Goal: Transaction & Acquisition: Purchase product/service

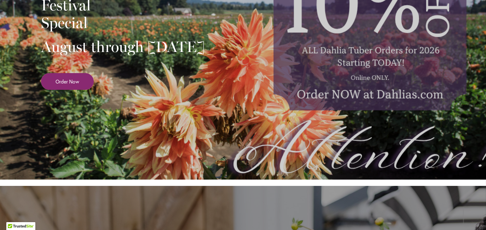
scroll to position [189, 0]
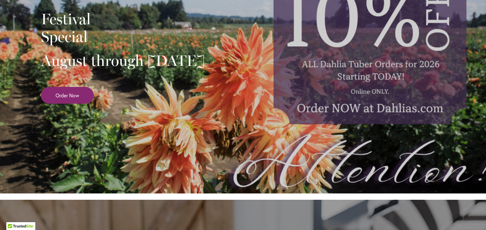
click at [59, 104] on link "Order Now" at bounding box center [67, 95] width 53 height 17
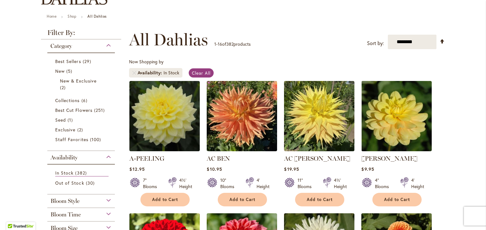
scroll to position [95, 0]
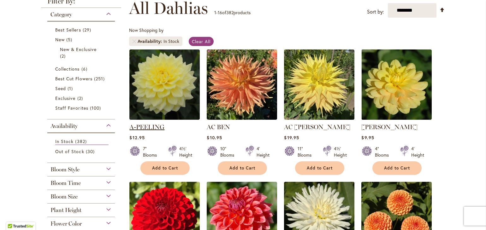
click at [150, 124] on link "A-PEELING" at bounding box center [146, 127] width 35 height 8
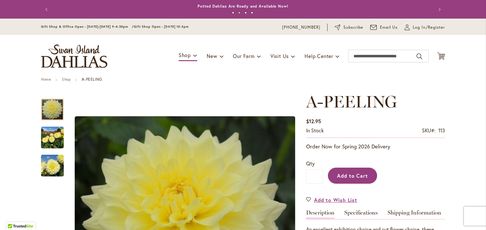
click at [353, 178] on span "Add to Cart" at bounding box center [352, 176] width 31 height 7
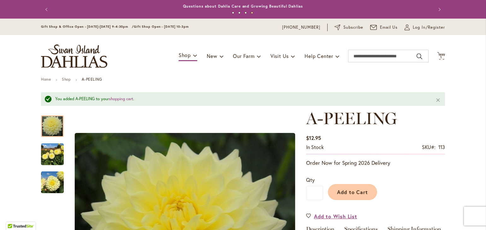
click at [42, 7] on button "Previous" at bounding box center [47, 9] width 13 height 13
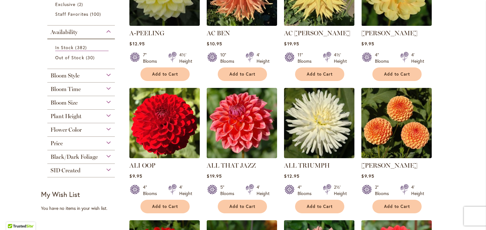
scroll to position [189, 0]
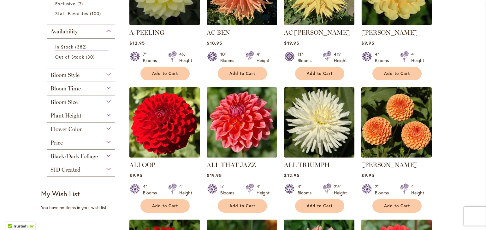
click at [382, 138] on img at bounding box center [397, 122] width 74 height 74
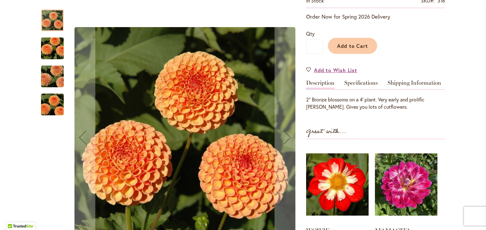
scroll to position [126, 0]
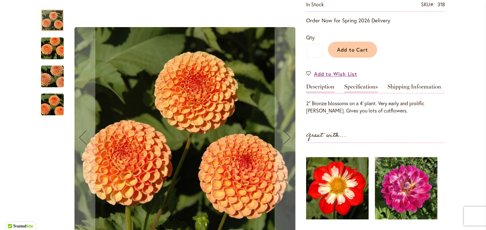
click at [356, 89] on link "Specifications" at bounding box center [360, 88] width 33 height 9
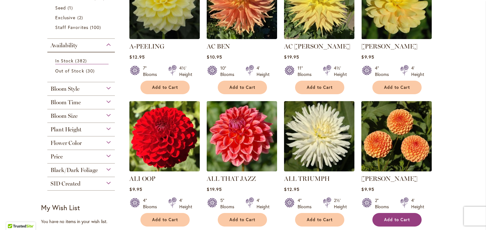
scroll to position [189, 0]
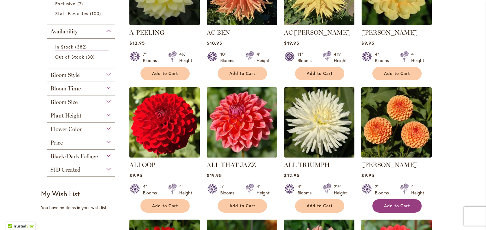
click at [386, 201] on button "Add to Cart" at bounding box center [396, 206] width 49 height 14
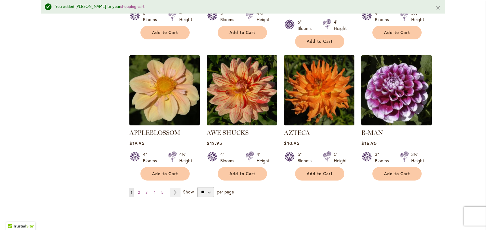
scroll to position [521, 0]
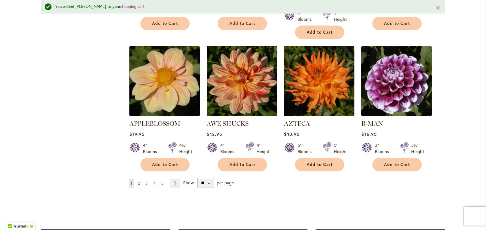
click at [138, 179] on link "Page 2" at bounding box center [138, 183] width 5 height 9
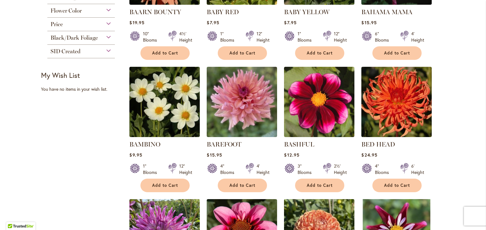
scroll to position [221, 0]
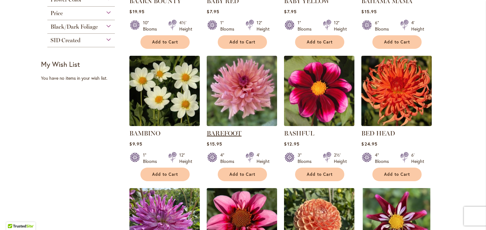
click at [223, 130] on link "BAREFOOT" at bounding box center [224, 134] width 35 height 8
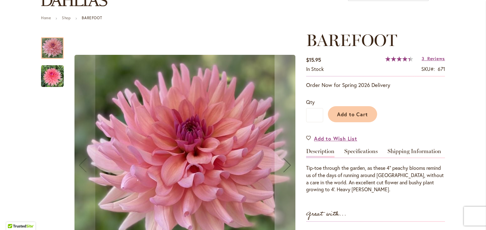
scroll to position [63, 0]
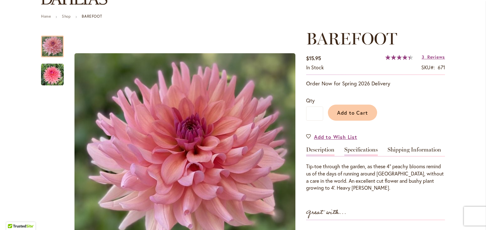
click at [363, 152] on link "Specifications" at bounding box center [360, 151] width 33 height 9
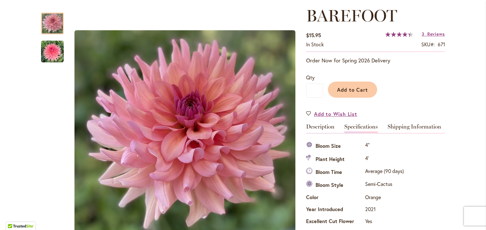
scroll to position [83, 0]
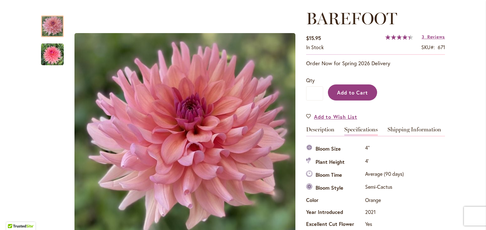
click at [342, 93] on span "Add to Cart" at bounding box center [352, 92] width 31 height 7
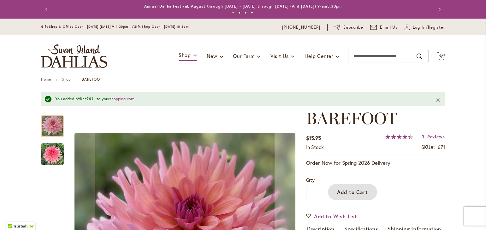
scroll to position [0, 0]
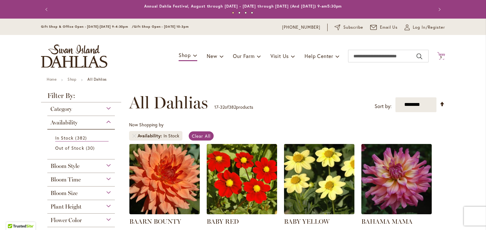
click at [439, 56] on span "3 3 items" at bounding box center [441, 57] width 6 height 3
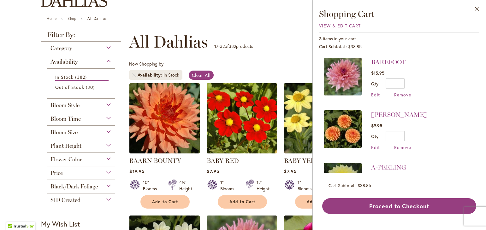
scroll to position [63, 0]
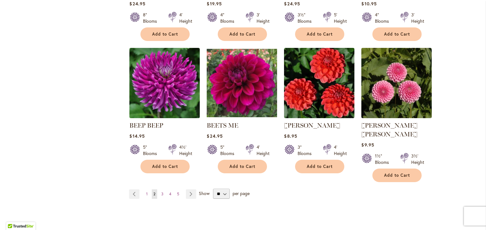
scroll to position [505, 0]
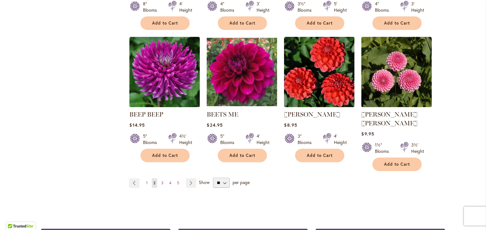
click at [161, 181] on span "3" at bounding box center [162, 183] width 2 height 5
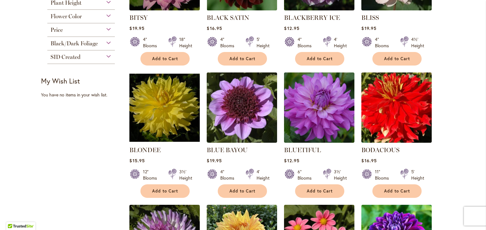
scroll to position [221, 0]
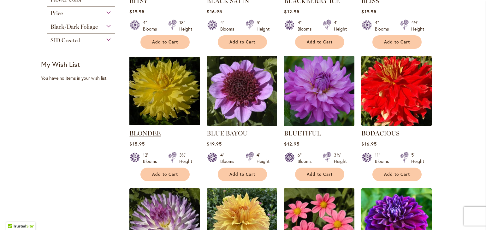
click at [141, 134] on link "BLONDEE" at bounding box center [144, 134] width 31 height 8
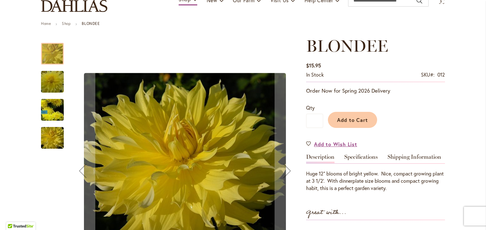
scroll to position [63, 0]
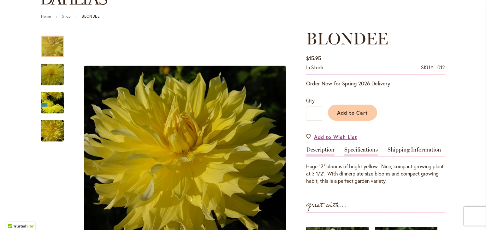
click at [349, 149] on link "Specifications" at bounding box center [360, 151] width 33 height 9
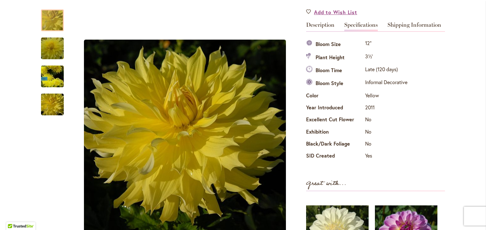
scroll to position [178, 0]
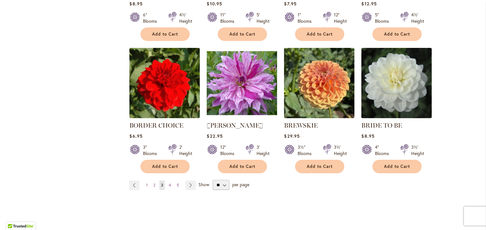
scroll to position [505, 0]
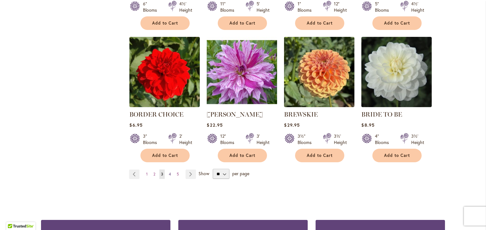
click at [169, 173] on span "4" at bounding box center [170, 174] width 2 height 5
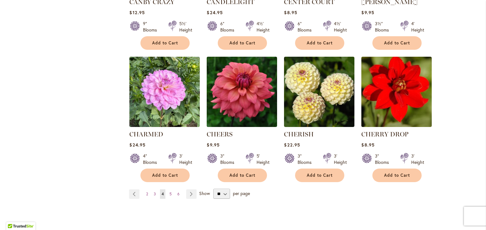
scroll to position [505, 0]
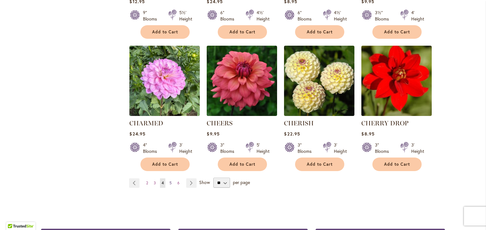
click at [169, 181] on span "5" at bounding box center [170, 183] width 2 height 5
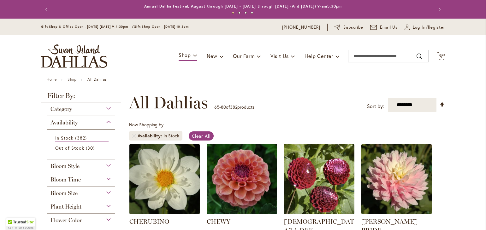
scroll to position [63, 0]
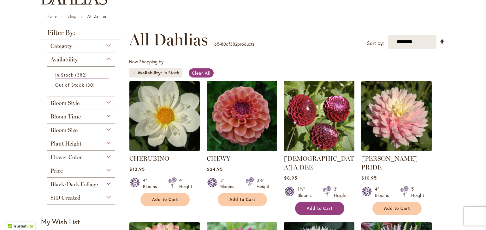
click at [310, 206] on span "Add to Cart" at bounding box center [320, 208] width 26 height 5
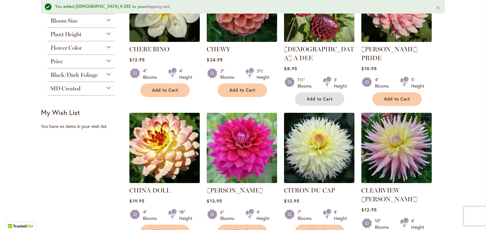
scroll to position [221, 0]
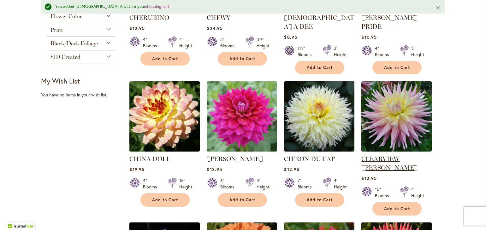
click at [387, 155] on link "CLEARVIEW [PERSON_NAME]" at bounding box center [389, 163] width 56 height 16
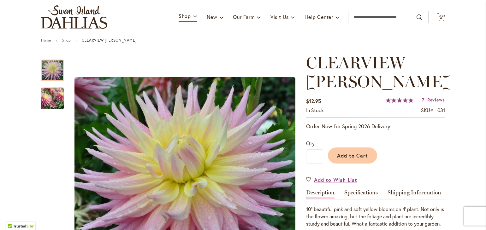
scroll to position [63, 0]
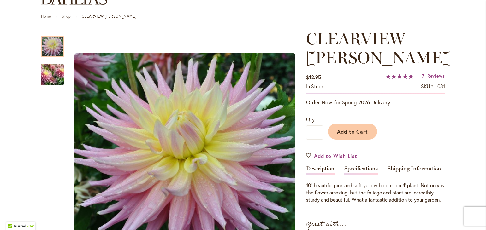
click at [355, 169] on link "Specifications" at bounding box center [360, 170] width 33 height 9
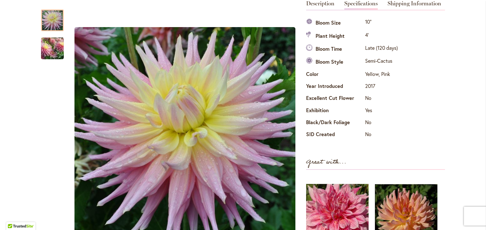
scroll to position [197, 0]
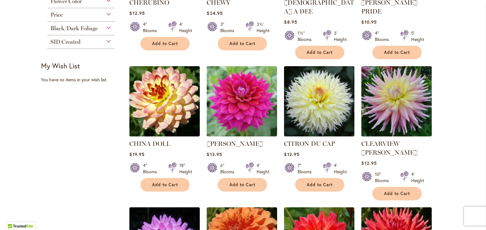
scroll to position [221, 0]
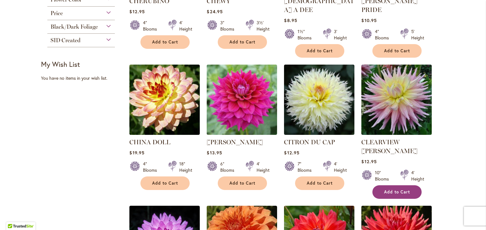
click at [401, 190] on span "Add to Cart" at bounding box center [397, 192] width 26 height 5
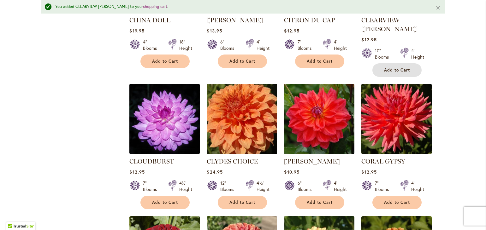
scroll to position [363, 0]
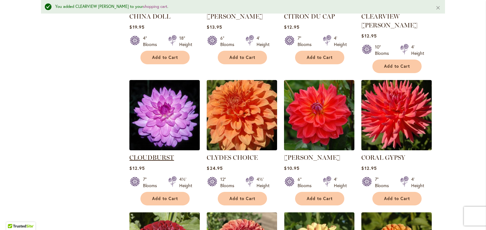
click at [155, 154] on link "CLOUDBURST" at bounding box center [151, 158] width 44 height 8
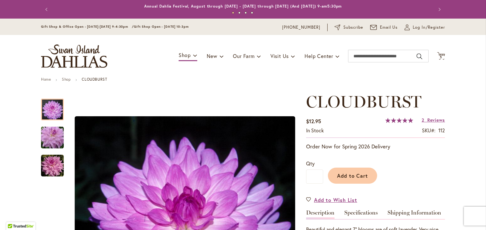
scroll to position [95, 0]
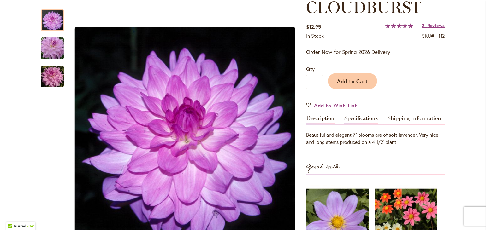
click at [361, 118] on link "Specifications" at bounding box center [360, 119] width 33 height 9
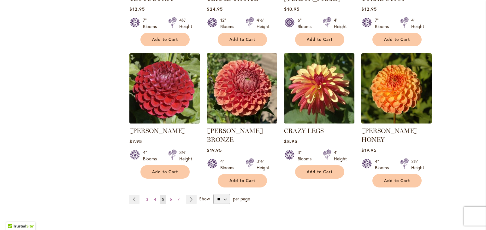
scroll to position [517, 0]
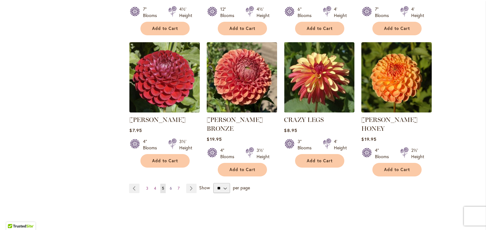
click at [170, 186] on span "6" at bounding box center [171, 188] width 2 height 5
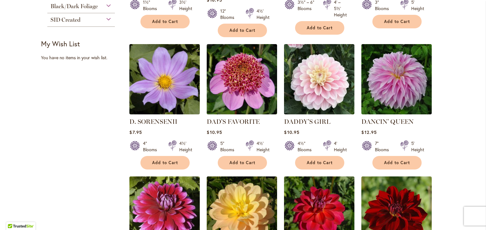
scroll to position [252, 0]
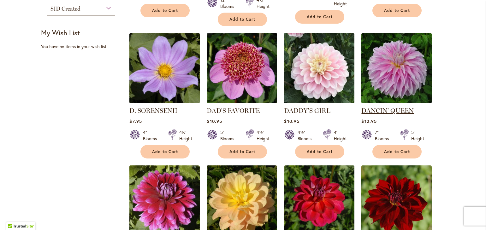
click at [379, 113] on link "DANCIN' QUEEN" at bounding box center [387, 111] width 52 height 8
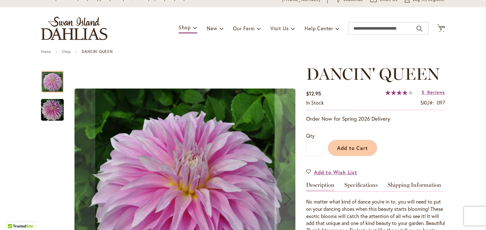
scroll to position [63, 0]
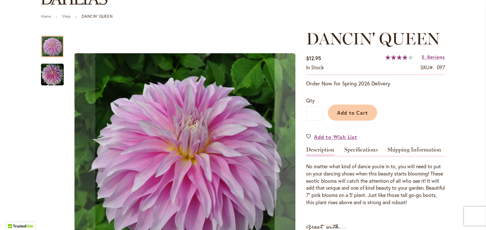
click at [363, 145] on div "DANCIN' QUEEN $12.95 In stock SKU 097 Rating: 80 % of 100 5 Reviews Add Your Re…" at bounding box center [375, 210] width 139 height 362
click at [361, 148] on link "Specifications" at bounding box center [360, 151] width 33 height 9
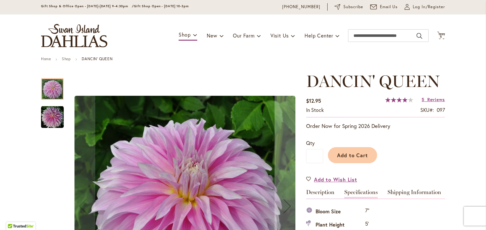
scroll to position [32, 0]
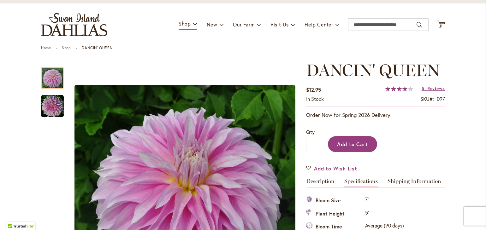
click at [339, 141] on span "Add to Cart" at bounding box center [352, 144] width 31 height 7
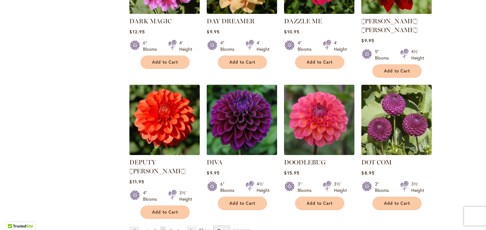
scroll to position [485, 0]
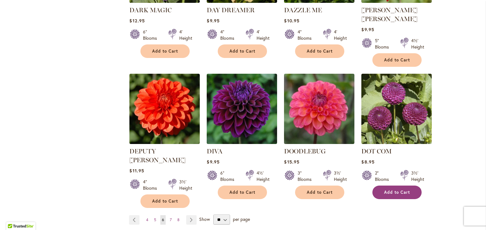
click at [385, 190] on span "Add to Cart" at bounding box center [397, 192] width 26 height 5
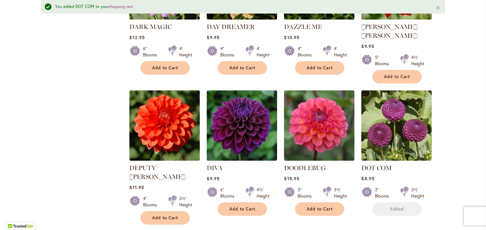
scroll to position [502, 0]
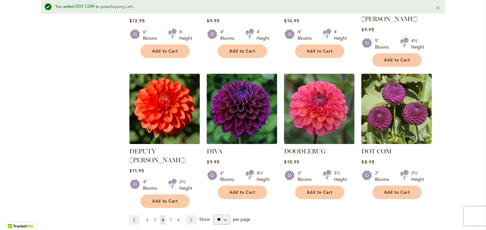
click at [170, 218] on span "7" at bounding box center [171, 220] width 2 height 5
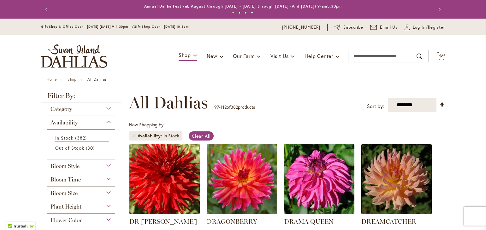
scroll to position [63, 0]
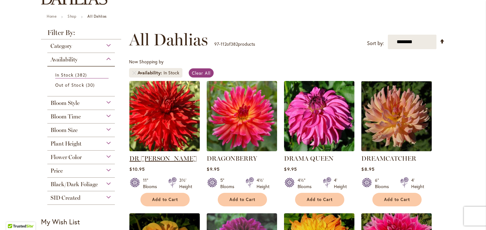
click at [140, 157] on link "DR [PERSON_NAME]" at bounding box center [163, 159] width 68 height 8
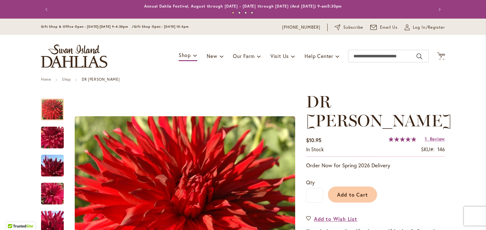
scroll to position [63, 0]
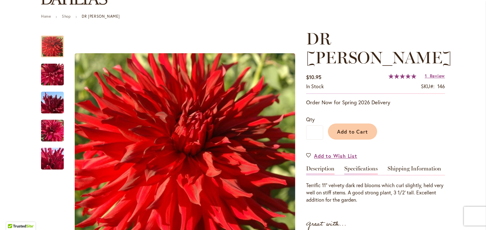
click at [352, 166] on link "Specifications" at bounding box center [360, 170] width 33 height 9
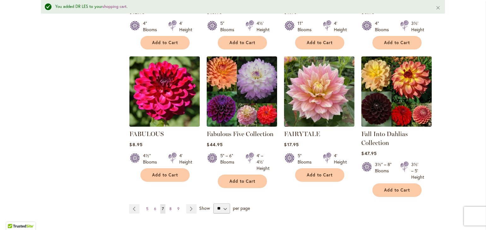
scroll to position [517, 0]
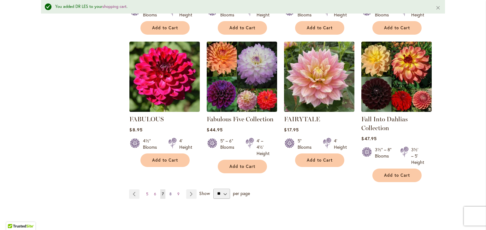
click at [169, 192] on span "8" at bounding box center [170, 194] width 2 height 5
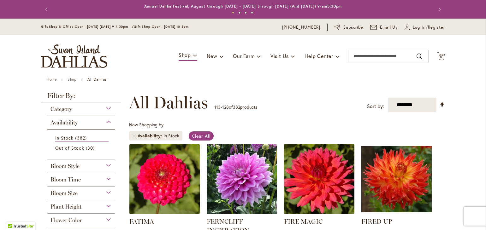
scroll to position [95, 0]
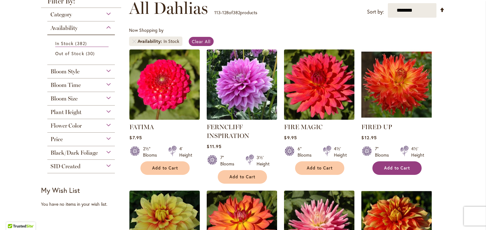
click at [393, 166] on span "Add to Cart" at bounding box center [397, 168] width 26 height 5
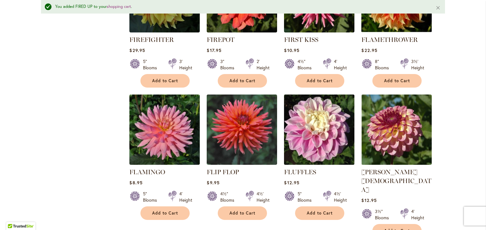
scroll to position [363, 0]
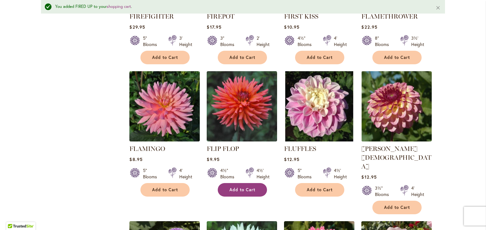
click at [234, 187] on span "Add to Cart" at bounding box center [242, 189] width 26 height 5
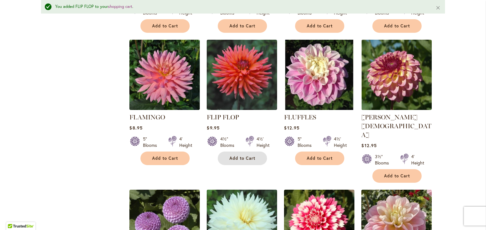
scroll to position [426, 0]
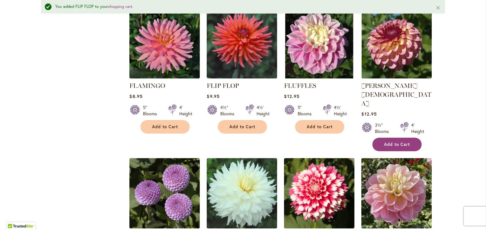
click at [397, 138] on button "Add to Cart" at bounding box center [396, 145] width 49 height 14
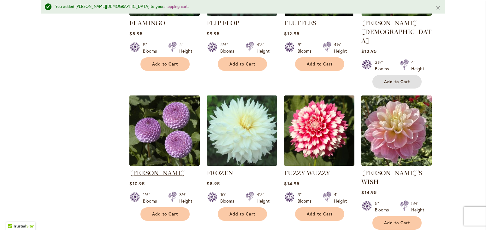
scroll to position [490, 0]
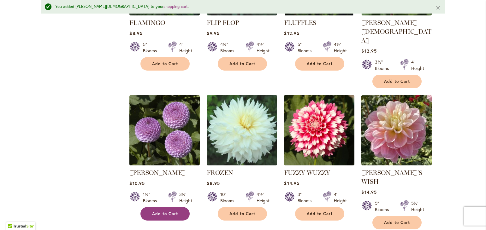
click at [164, 211] on span "Add to Cart" at bounding box center [165, 213] width 26 height 5
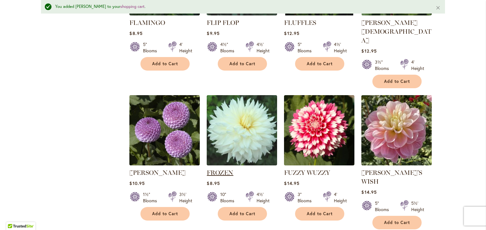
click at [220, 169] on link "FROZEN" at bounding box center [220, 173] width 26 height 8
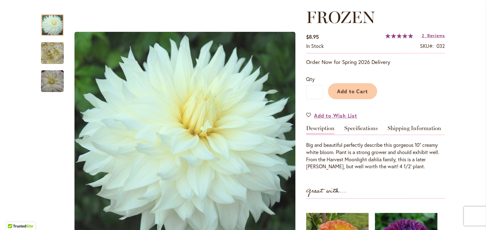
scroll to position [95, 0]
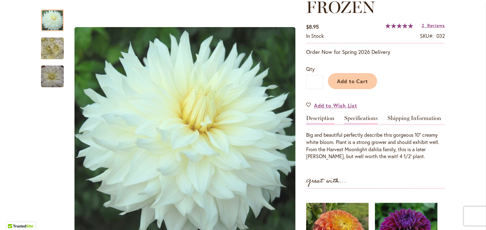
click at [361, 118] on link "Specifications" at bounding box center [360, 119] width 33 height 9
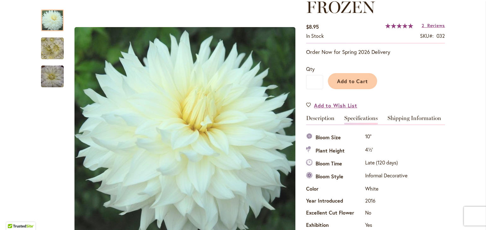
scroll to position [209, 0]
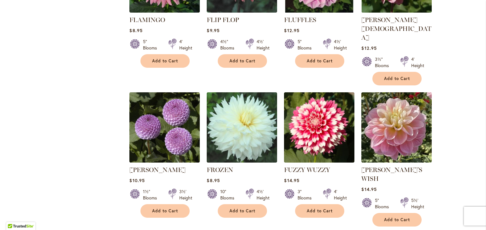
scroll to position [505, 0]
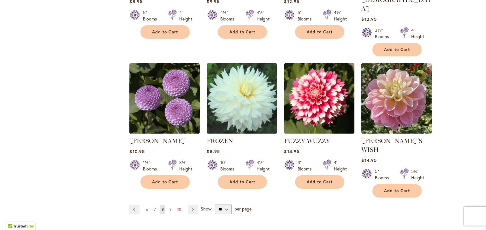
click at [169, 207] on span "9" at bounding box center [170, 209] width 2 height 5
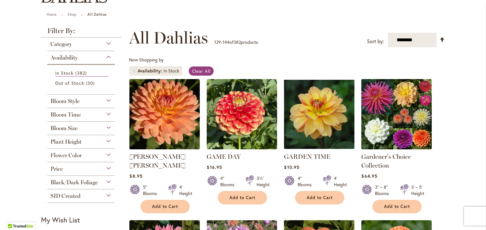
scroll to position [95, 0]
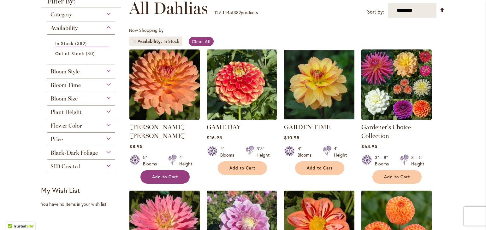
click at [161, 171] on button "Add to Cart" at bounding box center [164, 177] width 49 height 14
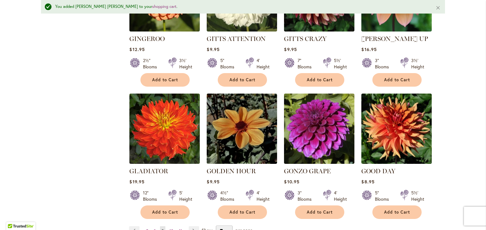
scroll to position [490, 0]
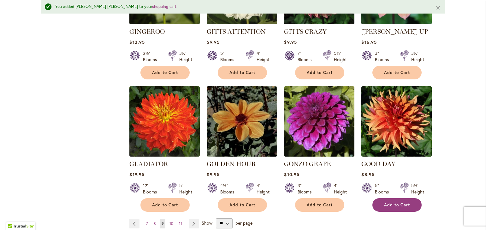
click at [393, 203] on span "Add to Cart" at bounding box center [397, 205] width 26 height 5
click at [169, 221] on span "10" at bounding box center [171, 223] width 4 height 5
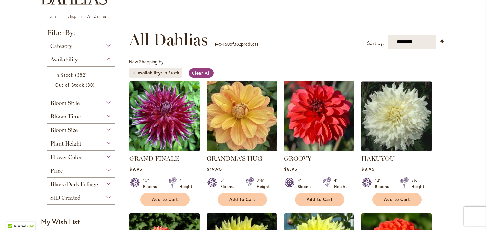
scroll to position [95, 0]
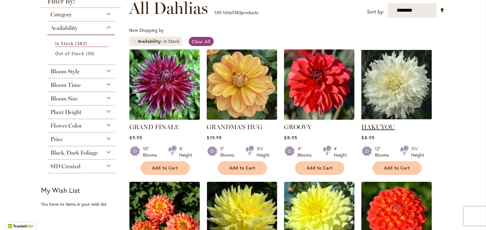
click at [379, 126] on link "HAKUYOU" at bounding box center [377, 127] width 33 height 8
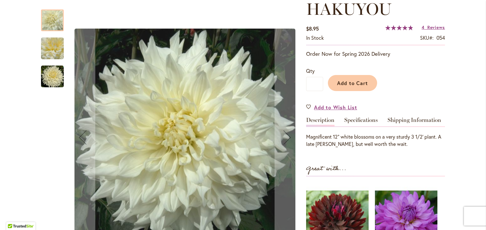
scroll to position [63, 0]
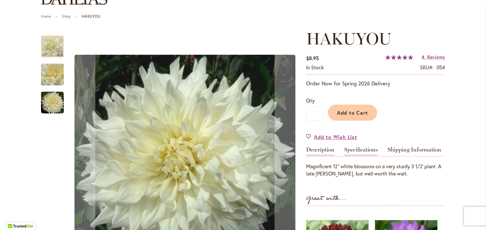
click at [350, 150] on link "Specifications" at bounding box center [360, 151] width 33 height 9
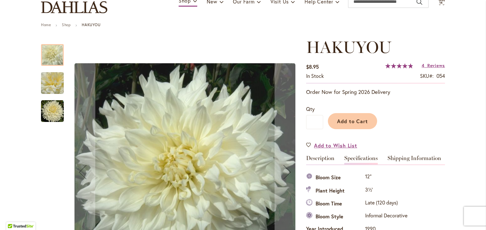
scroll to position [52, 0]
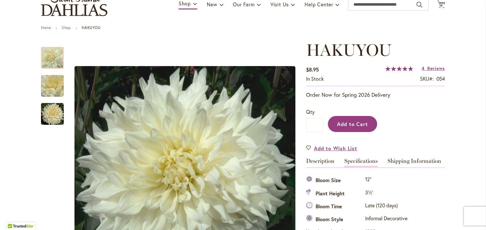
click at [349, 125] on span "Add to Cart" at bounding box center [352, 124] width 31 height 7
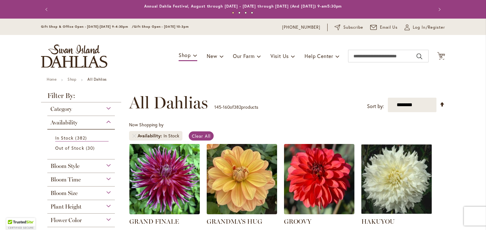
scroll to position [202, 0]
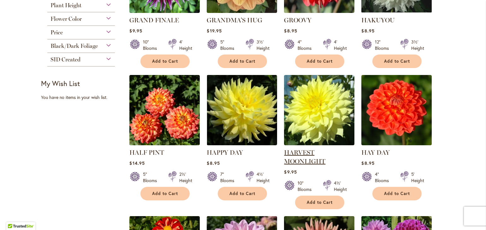
click at [297, 162] on link "HARVEST MOONLIGHT" at bounding box center [304, 157] width 41 height 16
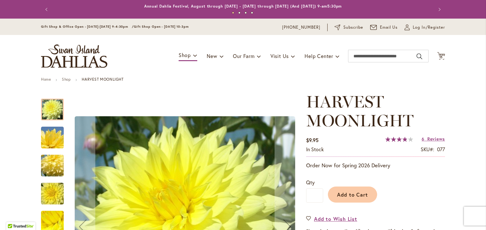
scroll to position [95, 0]
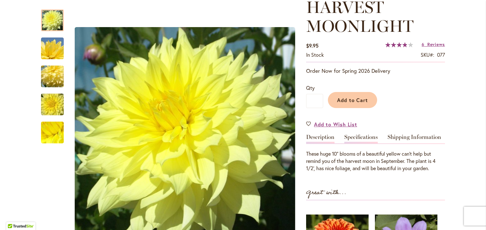
click at [344, 138] on link "Specifications" at bounding box center [360, 138] width 33 height 9
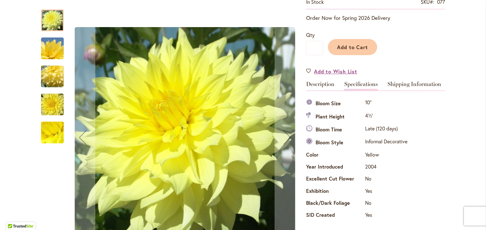
scroll to position [134, 0]
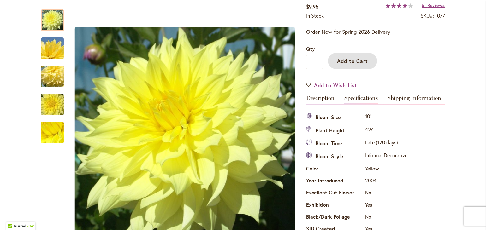
click at [352, 61] on span "Add to Cart" at bounding box center [352, 61] width 31 height 7
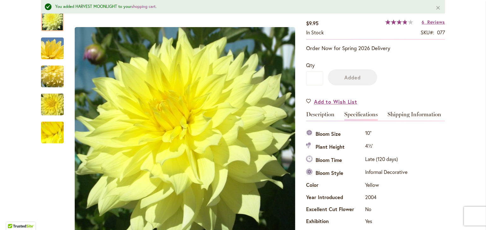
scroll to position [150, 0]
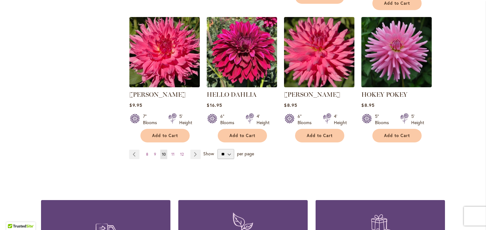
scroll to position [580, 0]
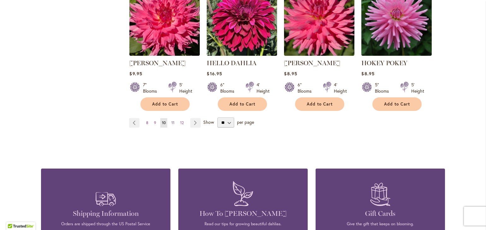
click at [171, 122] on span "11" at bounding box center [172, 122] width 3 height 5
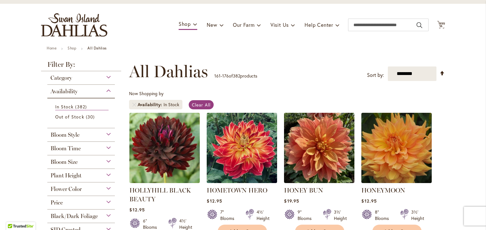
scroll to position [63, 0]
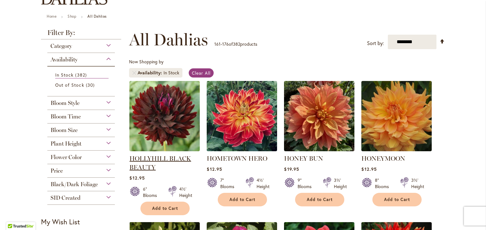
click at [139, 163] on link "HOLLYHILL BLACK BEAUTY" at bounding box center [160, 163] width 62 height 16
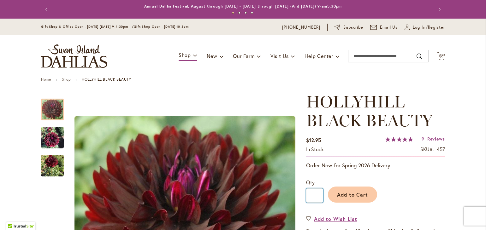
drag, startPoint x: 314, startPoint y: 196, endPoint x: 330, endPoint y: 203, distance: 16.9
click at [315, 197] on input "*" at bounding box center [314, 196] width 17 height 14
type input "*"
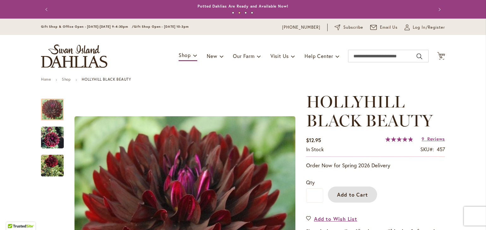
drag, startPoint x: 336, startPoint y: 192, endPoint x: 331, endPoint y: 196, distance: 6.8
click at [337, 192] on span "Add to Cart" at bounding box center [352, 194] width 31 height 7
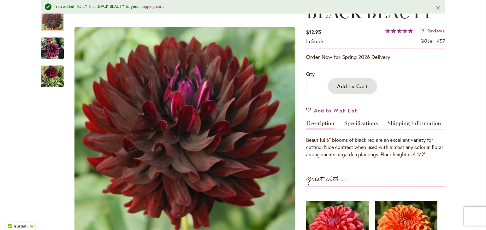
scroll to position [126, 0]
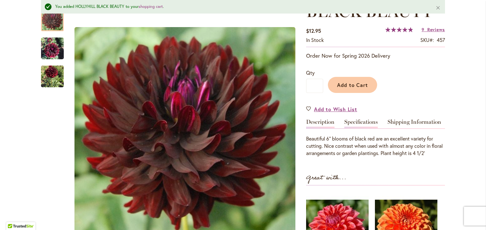
click at [358, 125] on link "Specifications" at bounding box center [360, 123] width 33 height 9
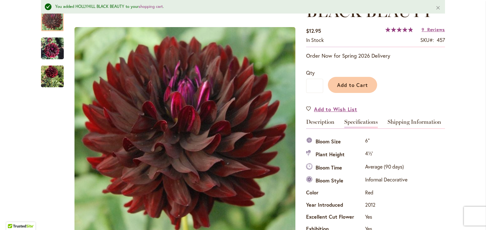
scroll to position [245, 0]
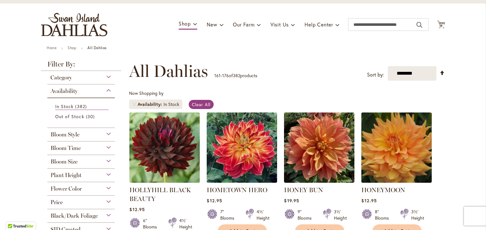
scroll to position [63, 0]
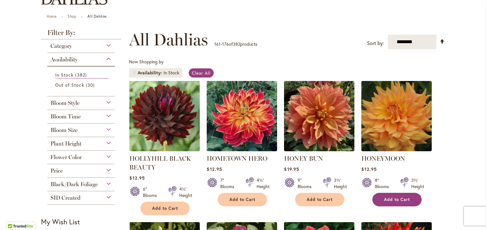
click at [392, 197] on span "Add to Cart" at bounding box center [397, 199] width 26 height 5
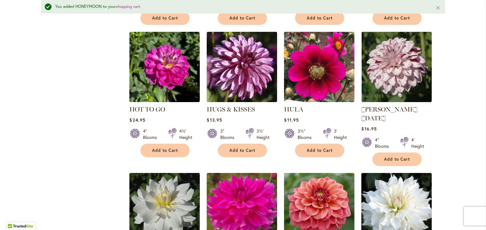
scroll to position [410, 0]
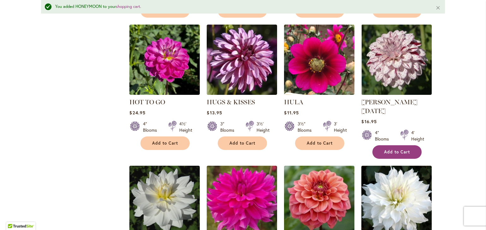
click at [399, 150] on span "Add to Cart" at bounding box center [397, 152] width 26 height 5
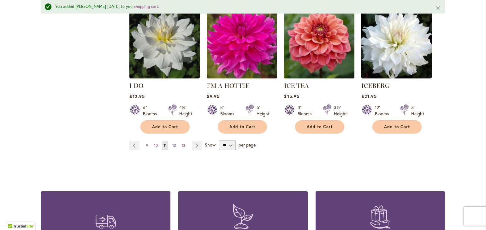
scroll to position [536, 0]
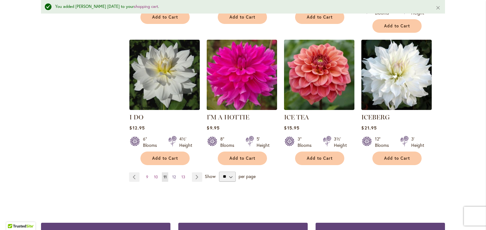
click at [172, 175] on span "12" at bounding box center [173, 177] width 3 height 5
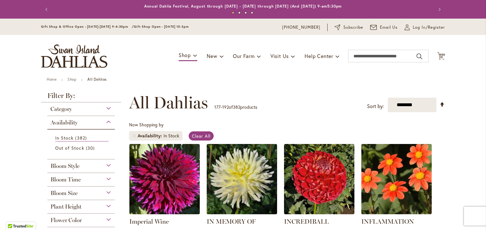
scroll to position [63, 0]
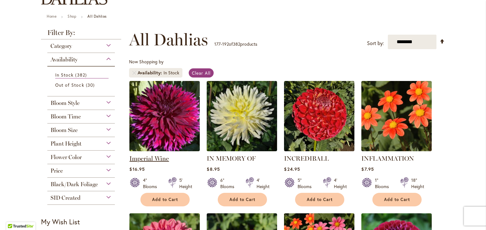
click at [153, 157] on link "Imperial Wine" at bounding box center [148, 159] width 39 height 8
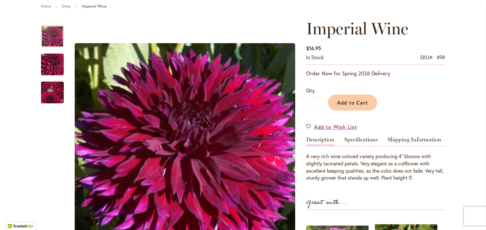
scroll to position [32, 0]
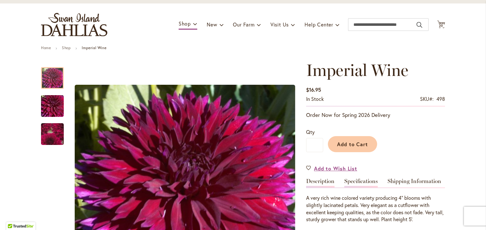
click at [362, 183] on link "Specifications" at bounding box center [360, 183] width 33 height 9
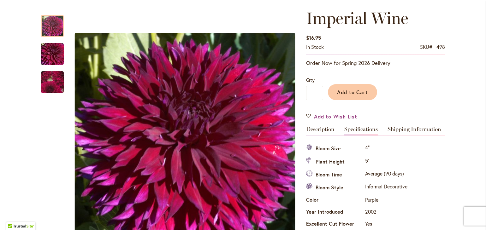
scroll to position [83, 0]
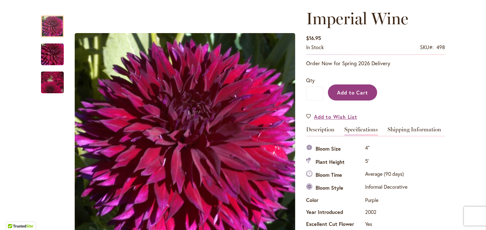
click at [352, 92] on span "Add to Cart" at bounding box center [352, 92] width 31 height 7
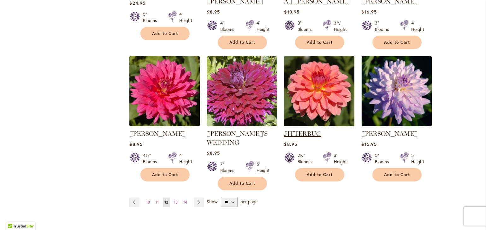
scroll to position [505, 0]
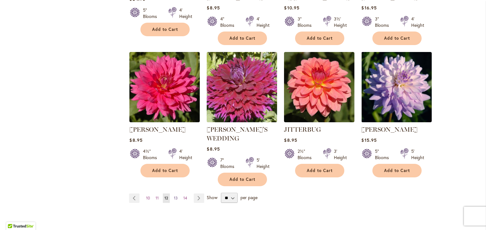
click at [174, 196] on span "13" at bounding box center [176, 198] width 4 height 5
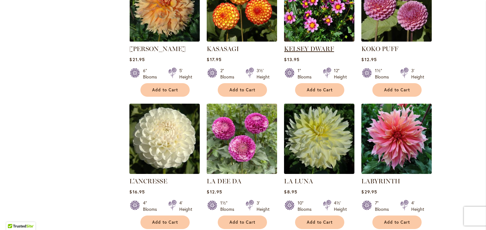
scroll to position [315, 0]
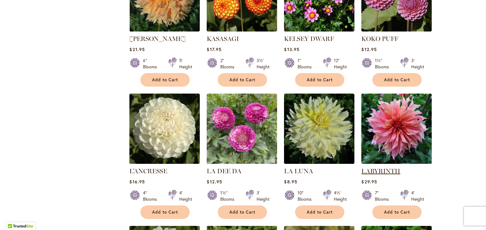
click at [391, 170] on link "LABYRINTH" at bounding box center [380, 171] width 39 height 8
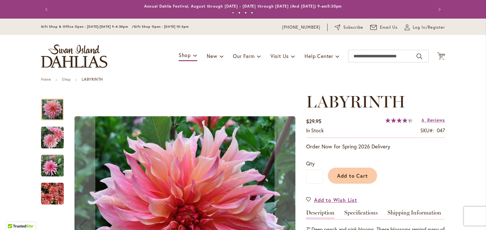
scroll to position [63, 0]
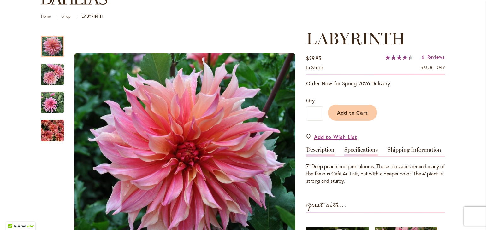
click at [353, 152] on link "Specifications" at bounding box center [360, 151] width 33 height 9
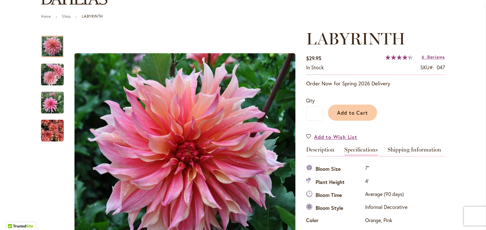
scroll to position [209, 0]
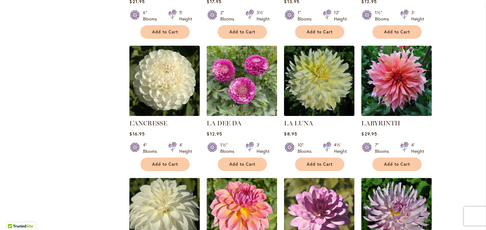
scroll to position [454, 0]
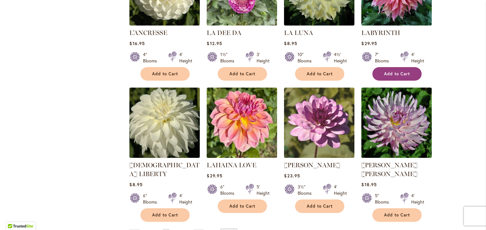
click at [391, 75] on span "Add to Cart" at bounding box center [397, 73] width 26 height 5
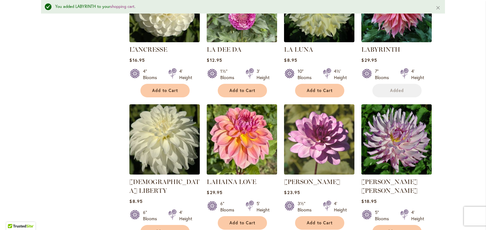
scroll to position [502, 0]
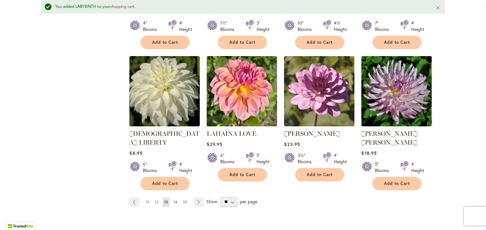
click at [173, 200] on span "14" at bounding box center [175, 202] width 4 height 5
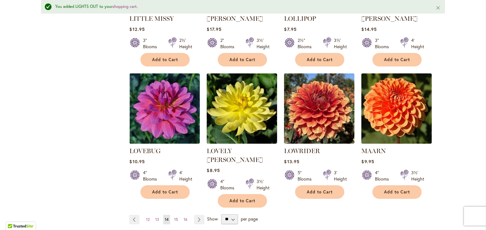
scroll to position [505, 0]
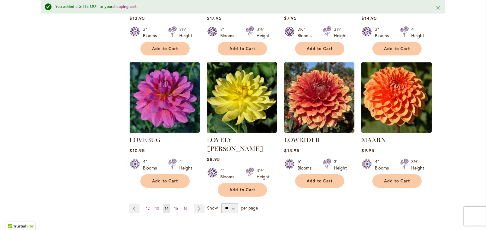
click at [174, 206] on span "15" at bounding box center [176, 208] width 4 height 5
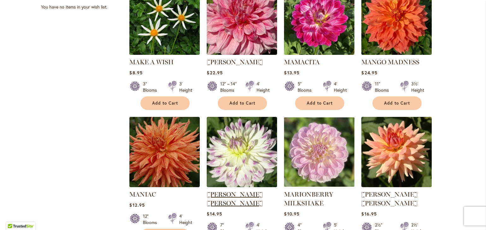
scroll to position [315, 0]
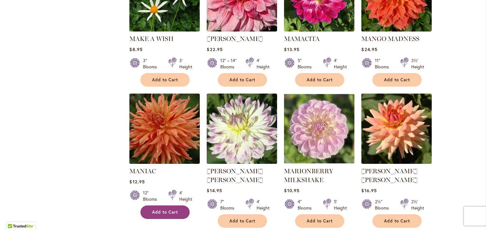
click at [162, 210] on span "Add to Cart" at bounding box center [165, 212] width 26 height 5
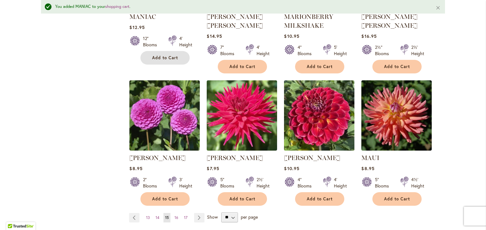
scroll to position [490, 0]
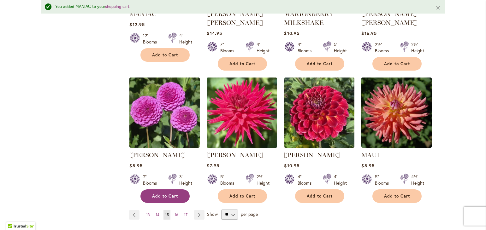
click at [155, 195] on span "Add to Cart" at bounding box center [165, 196] width 26 height 5
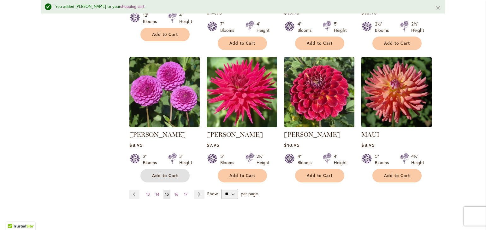
scroll to position [521, 0]
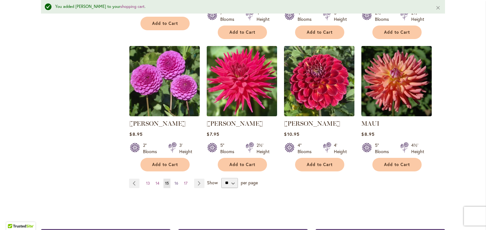
click at [174, 181] on span "16" at bounding box center [176, 183] width 4 height 5
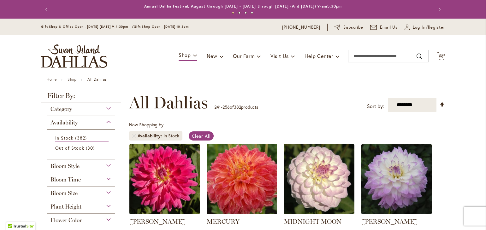
scroll to position [63, 0]
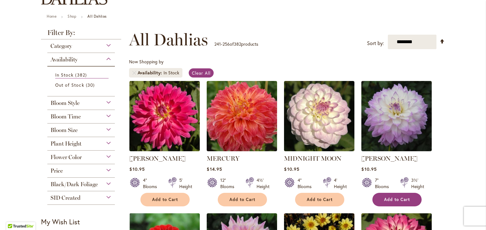
click at [402, 201] on span "Add to Cart" at bounding box center [397, 199] width 26 height 5
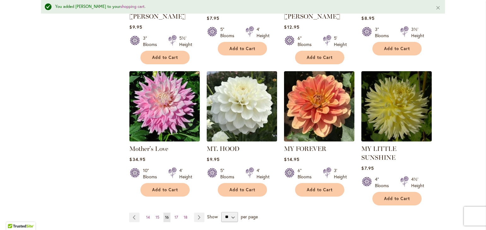
scroll to position [536, 0]
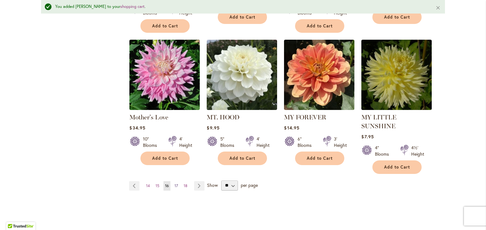
click at [174, 184] on span "17" at bounding box center [175, 186] width 3 height 5
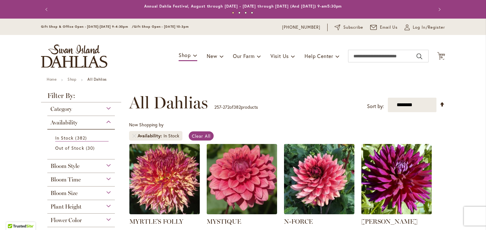
scroll to position [95, 0]
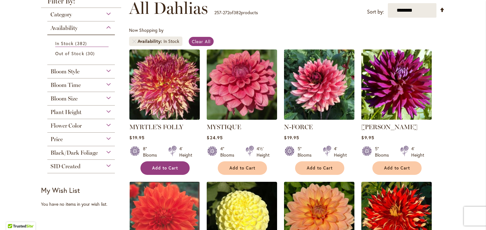
click at [156, 168] on span "Add to Cart" at bounding box center [165, 168] width 26 height 5
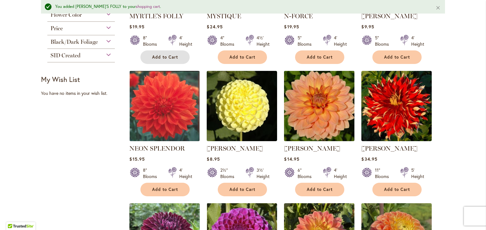
scroll to position [237, 0]
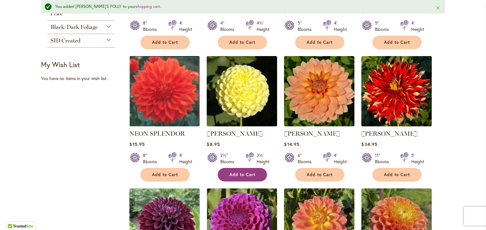
click at [249, 173] on span "Add to Cart" at bounding box center [242, 174] width 26 height 5
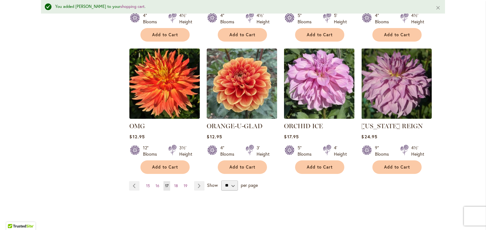
scroll to position [521, 0]
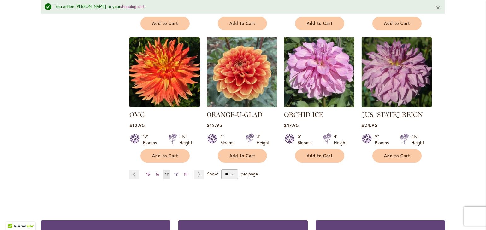
click at [174, 173] on span "18" at bounding box center [176, 174] width 4 height 5
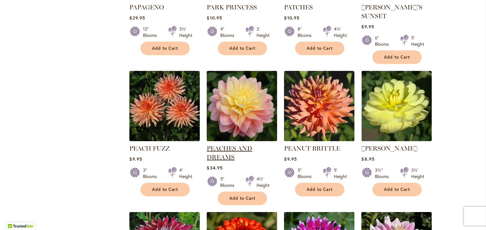
scroll to position [379, 0]
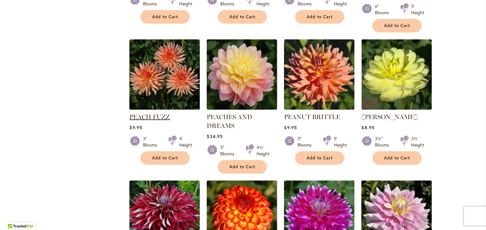
click at [156, 118] on link "PEACH FUZZ" at bounding box center [149, 117] width 40 height 8
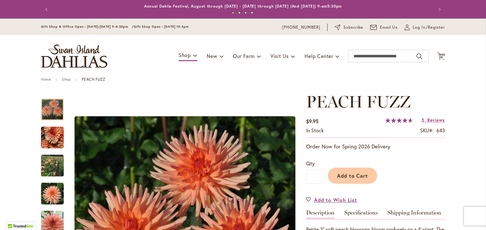
scroll to position [63, 0]
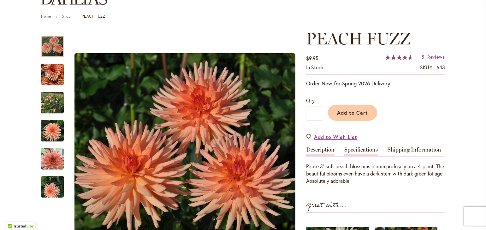
click at [348, 152] on link "Specifications" at bounding box center [360, 151] width 33 height 9
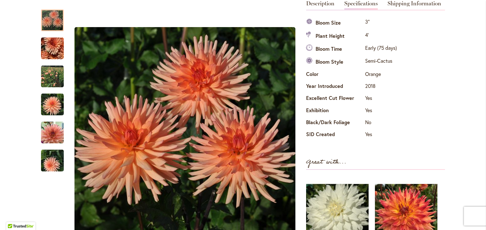
scroll to position [20, 0]
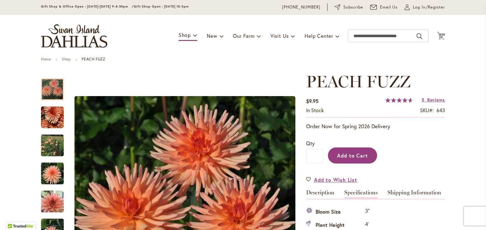
click at [354, 157] on span "Add to Cart" at bounding box center [352, 155] width 31 height 7
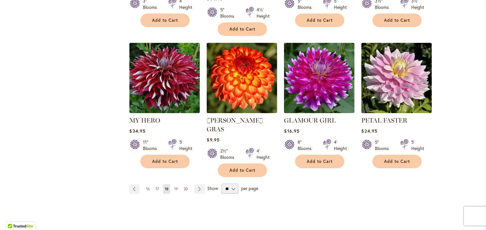
scroll to position [517, 0]
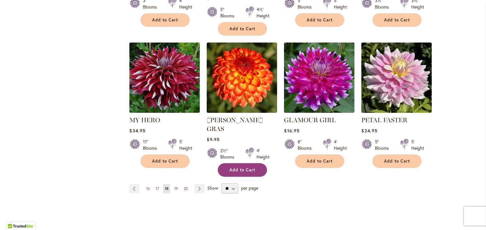
click at [229, 167] on span "Add to Cart" at bounding box center [242, 169] width 26 height 5
click at [174, 186] on span "19" at bounding box center [176, 188] width 4 height 5
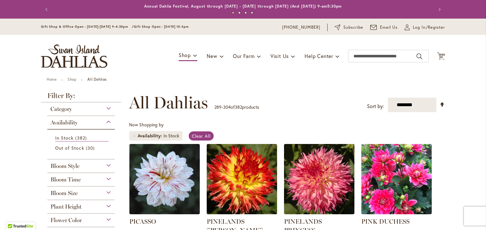
scroll to position [95, 0]
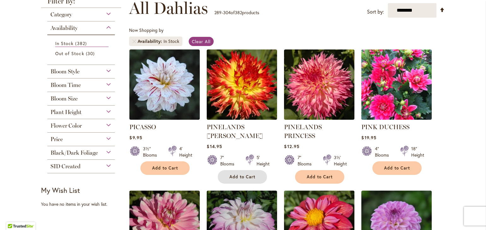
click at [234, 174] on span "Add to Cart" at bounding box center [242, 176] width 26 height 5
click at [309, 174] on span "Add to Cart" at bounding box center [320, 176] width 26 height 5
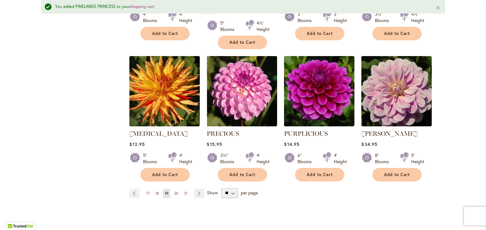
scroll to position [521, 0]
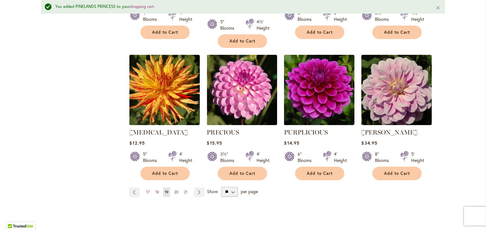
click at [174, 190] on span "20" at bounding box center [176, 192] width 4 height 5
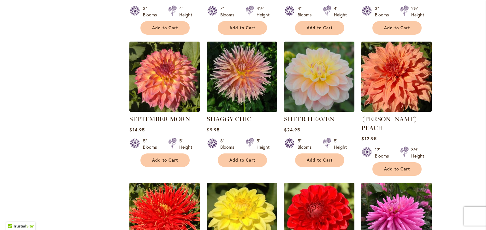
scroll to position [379, 0]
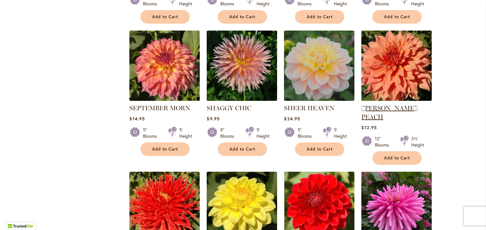
click at [404, 107] on link "[PERSON_NAME] PEACH" at bounding box center [389, 112] width 56 height 16
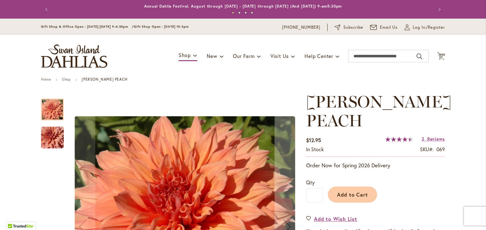
scroll to position [126, 0]
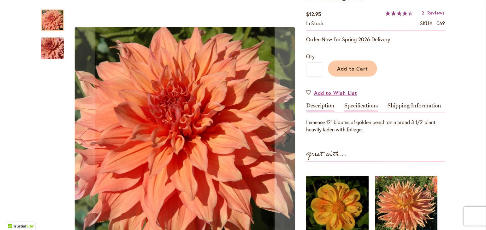
click at [347, 106] on link "Specifications" at bounding box center [360, 107] width 33 height 9
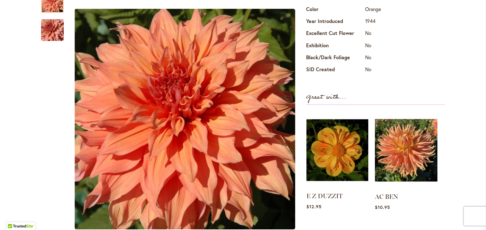
scroll to position [323, 0]
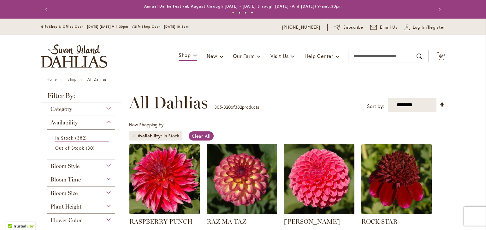
scroll to position [328, 0]
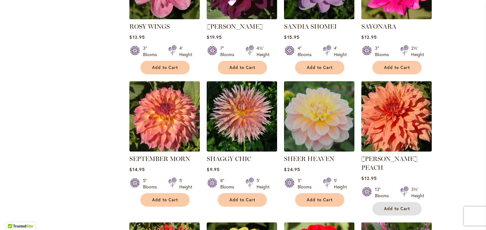
click at [392, 206] on span "Add to Cart" at bounding box center [397, 208] width 26 height 5
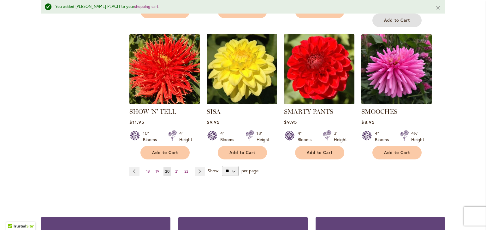
scroll to position [549, 0]
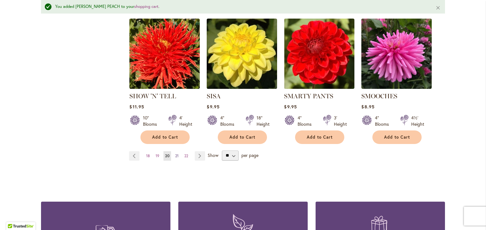
click at [175, 154] on span "21" at bounding box center [176, 156] width 3 height 5
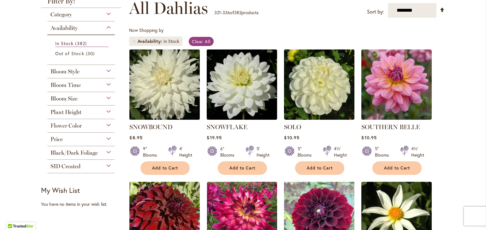
scroll to position [32, 0]
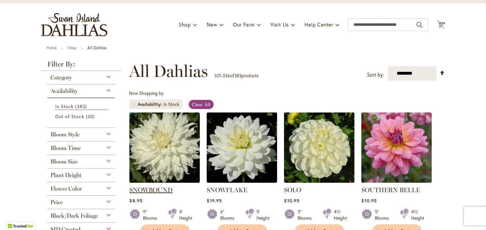
click at [151, 191] on link "SNOWBOUND" at bounding box center [150, 190] width 43 height 8
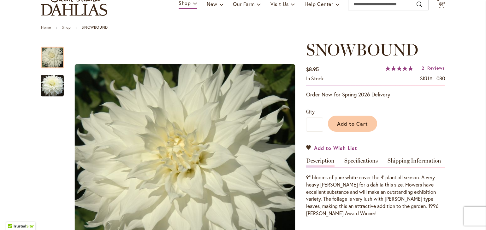
scroll to position [63, 0]
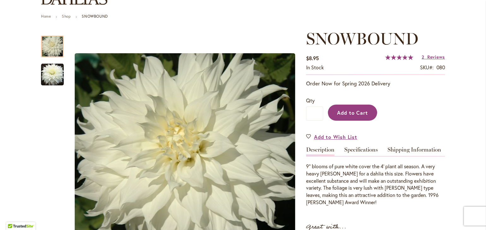
click at [352, 112] on span "Add to Cart" at bounding box center [352, 112] width 31 height 7
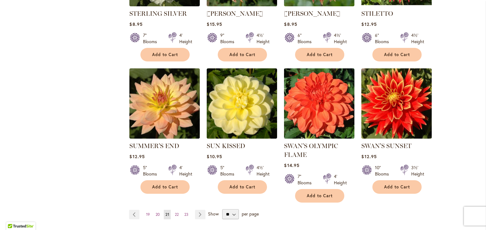
scroll to position [505, 0]
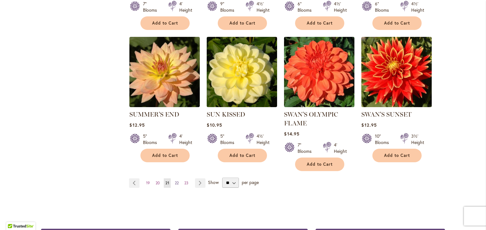
click at [175, 181] on span "22" at bounding box center [177, 183] width 4 height 5
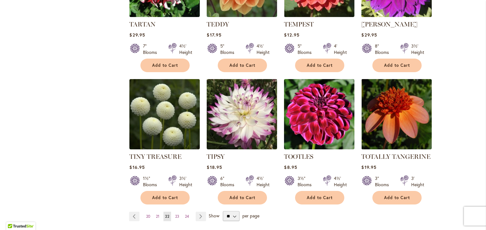
scroll to position [505, 0]
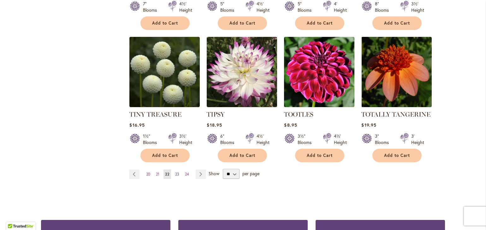
click at [175, 173] on span "23" at bounding box center [177, 174] width 4 height 5
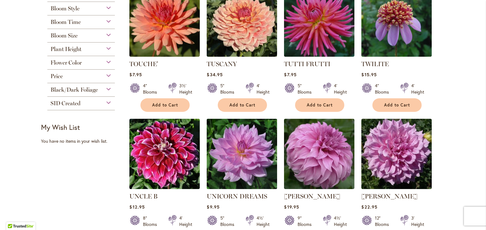
scroll to position [189, 0]
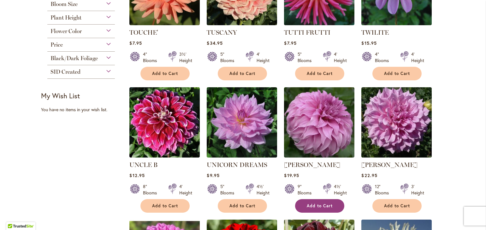
click at [310, 204] on span "Add to Cart" at bounding box center [320, 205] width 26 height 5
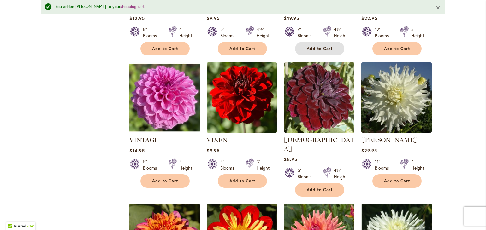
scroll to position [332, 0]
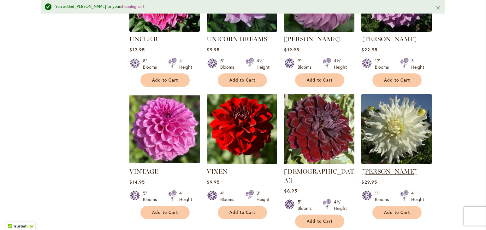
click at [397, 168] on link "[PERSON_NAME]" at bounding box center [389, 172] width 56 height 8
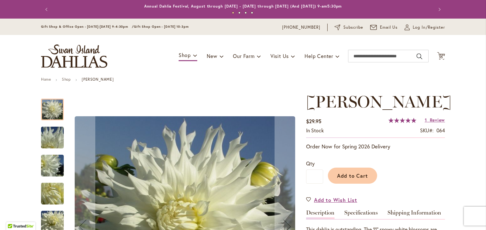
scroll to position [126, 0]
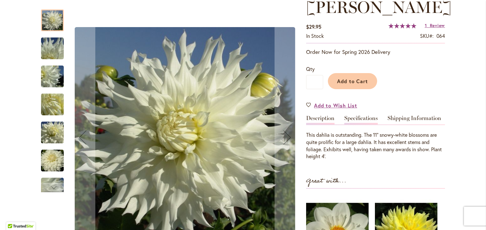
click at [352, 125] on link "Specifications" at bounding box center [360, 119] width 33 height 9
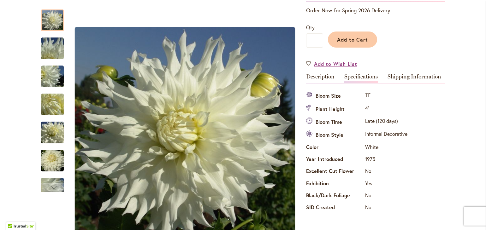
scroll to position [102, 0]
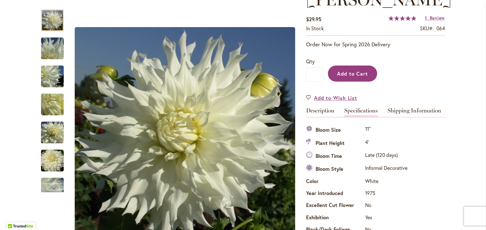
click at [358, 77] on span "Add to Cart" at bounding box center [352, 73] width 31 height 7
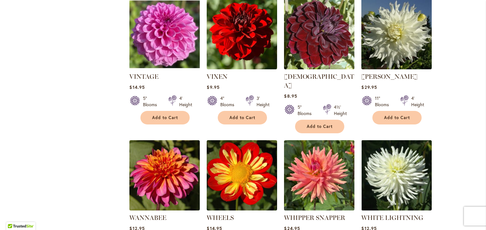
scroll to position [536, 0]
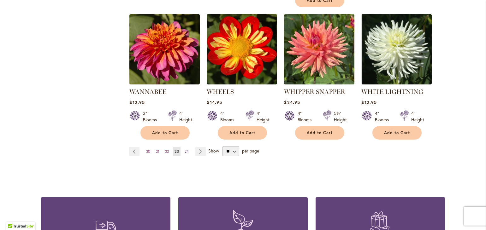
click at [185, 149] on span "24" at bounding box center [187, 151] width 4 height 5
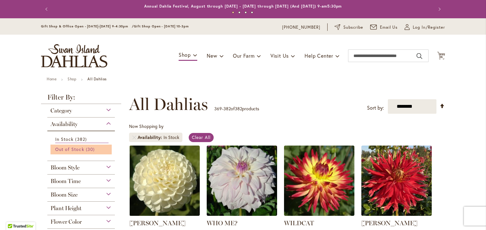
click at [65, 150] on span "Out of Stock" at bounding box center [69, 150] width 29 height 6
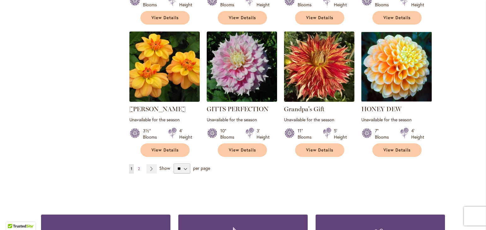
scroll to position [536, 0]
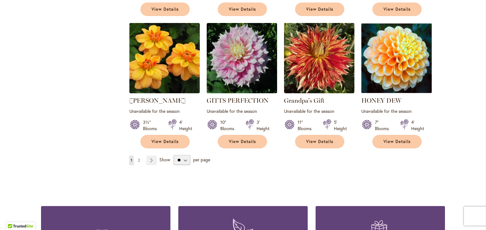
click at [138, 158] on span "2" at bounding box center [139, 160] width 2 height 5
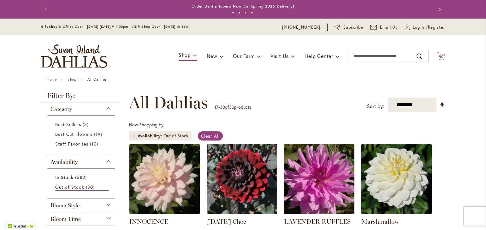
click at [437, 55] on icon "Cart .cls-1 { fill: #231f20; }" at bounding box center [441, 56] width 8 height 8
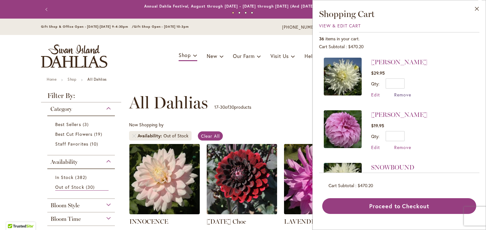
click at [405, 95] on span "Remove" at bounding box center [402, 95] width 17 height 6
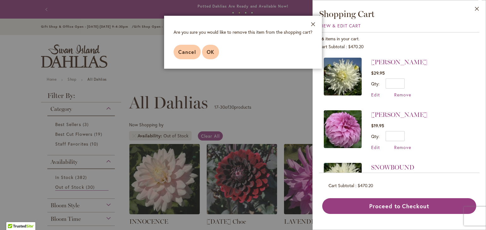
click at [206, 55] on button "OK" at bounding box center [210, 52] width 17 height 15
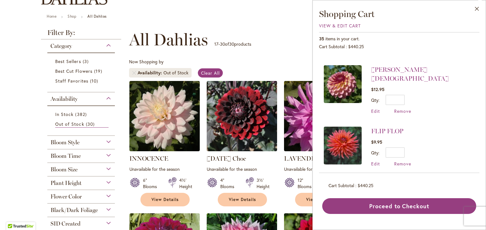
scroll to position [1209, 0]
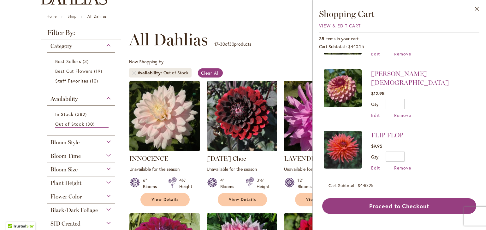
drag, startPoint x: 401, startPoint y: 132, endPoint x: 426, endPoint y: 137, distance: 26.0
click at [401, 165] on span "Remove" at bounding box center [402, 168] width 17 height 6
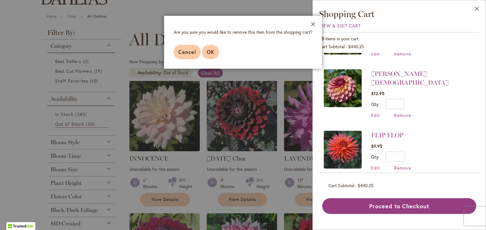
click at [210, 54] on span "OK" at bounding box center [211, 52] width 8 height 7
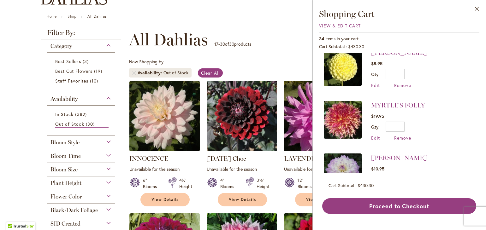
scroll to position [379, 0]
click at [406, 135] on span "Remove" at bounding box center [402, 138] width 17 height 6
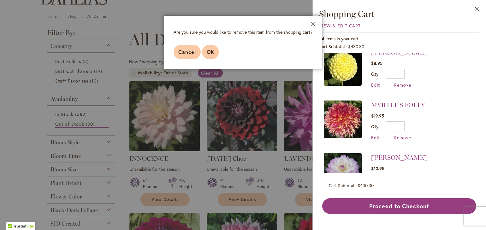
click at [208, 52] on span "OK" at bounding box center [211, 52] width 8 height 7
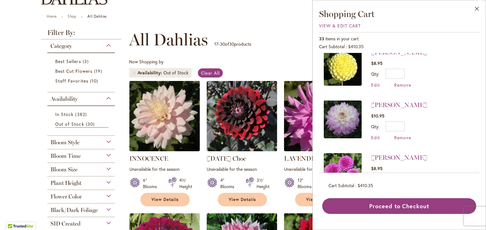
click at [281, 59] on div "Now Shopping by Availability Out of Stock Clear All" at bounding box center [287, 70] width 316 height 22
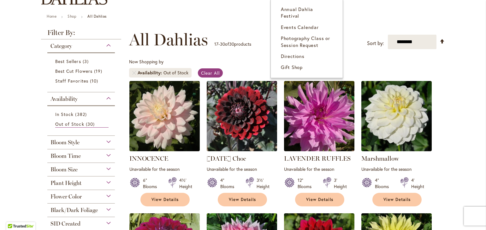
scroll to position [0, 0]
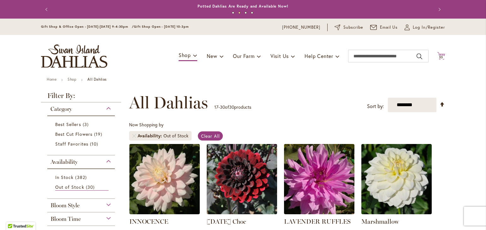
click at [438, 59] on icon "Cart .cls-1 { fill: #231f20; }" at bounding box center [441, 56] width 8 height 8
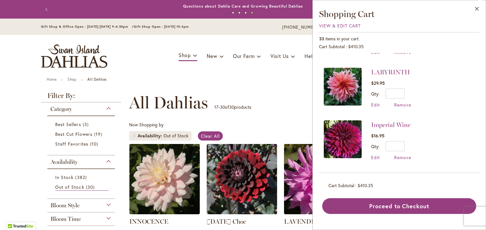
scroll to position [631, 0]
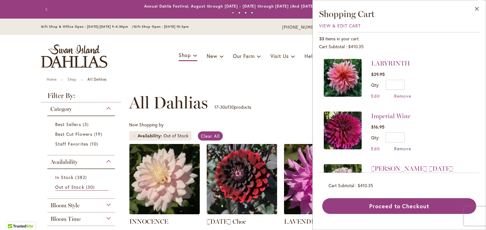
click at [401, 146] on span "Remove" at bounding box center [402, 149] width 17 height 6
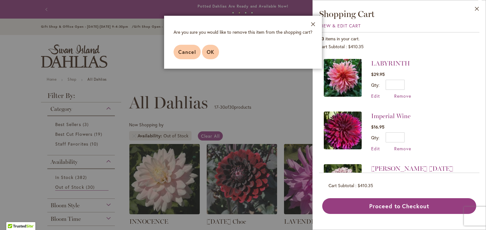
click at [206, 54] on button "OK" at bounding box center [210, 52] width 17 height 15
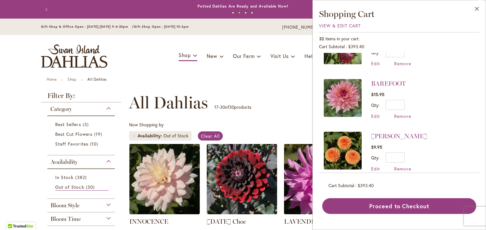
scroll to position [1483, 0]
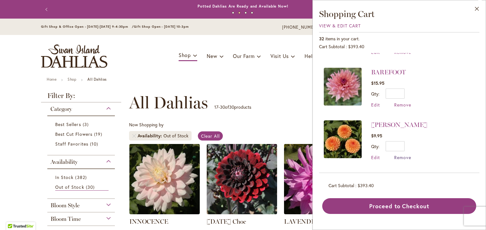
click at [400, 155] on span "Remove" at bounding box center [402, 158] width 17 height 6
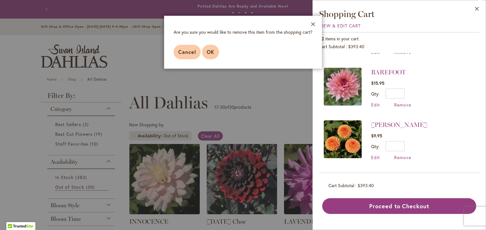
click at [209, 53] on span "OK" at bounding box center [211, 52] width 8 height 7
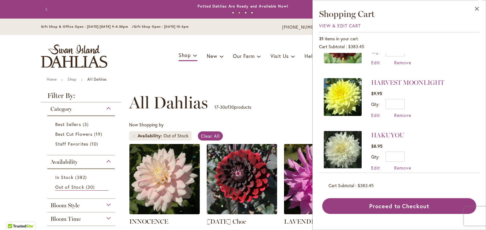
scroll to position [812, 0]
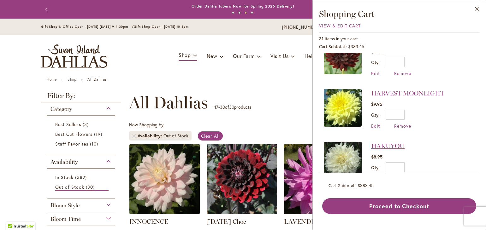
click at [380, 142] on link "HAKUYOU" at bounding box center [387, 146] width 33 height 8
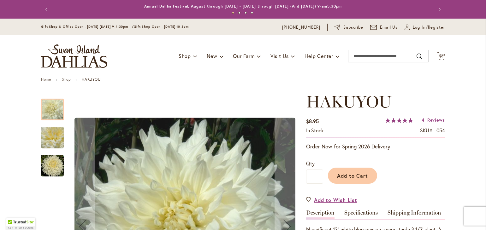
scroll to position [126, 0]
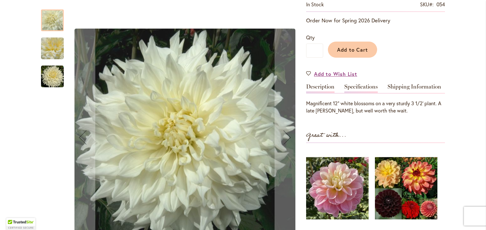
click at [350, 87] on link "Specifications" at bounding box center [360, 88] width 33 height 9
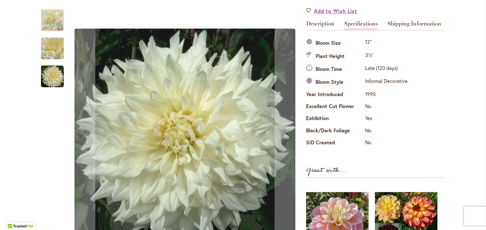
scroll to position [0, 0]
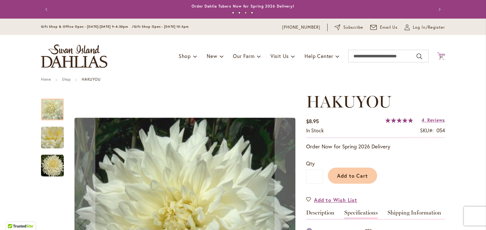
click at [438, 56] on span "31 31 items" at bounding box center [441, 57] width 6 height 3
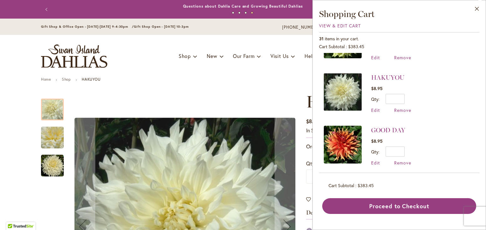
scroll to position [883, 0]
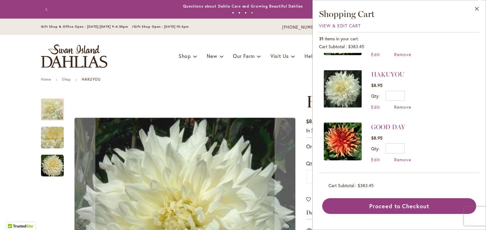
click at [400, 104] on span "Remove" at bounding box center [402, 107] width 17 height 6
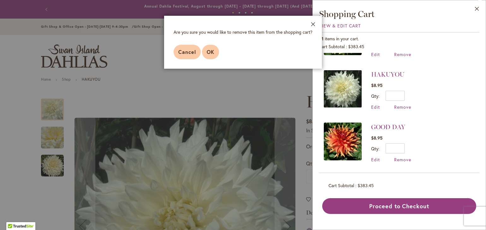
click at [208, 54] on span "OK" at bounding box center [211, 52] width 8 height 7
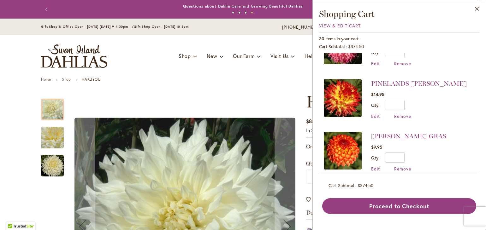
scroll to position [221, 0]
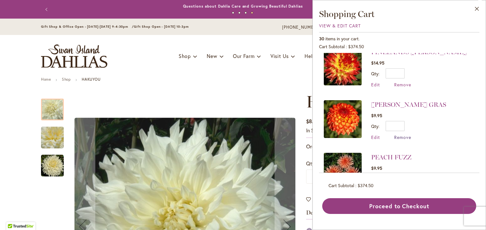
click at [400, 134] on span "Remove" at bounding box center [402, 137] width 17 height 6
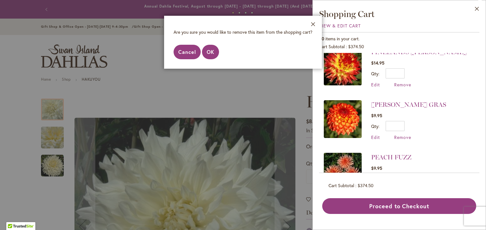
click at [185, 50] on span "Cancel" at bounding box center [187, 52] width 18 height 7
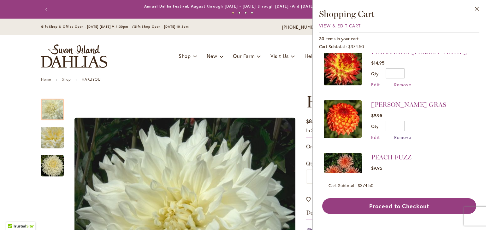
click at [402, 134] on span "Remove" at bounding box center [402, 137] width 17 height 6
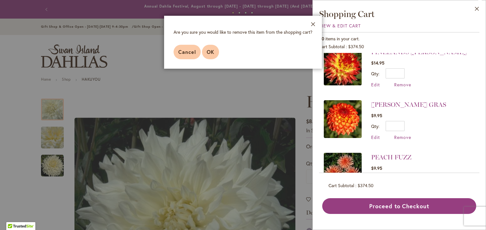
click at [207, 48] on button "OK" at bounding box center [210, 52] width 17 height 15
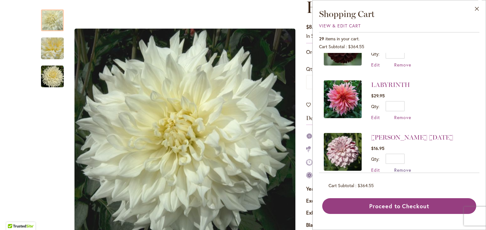
scroll to position [568, 0]
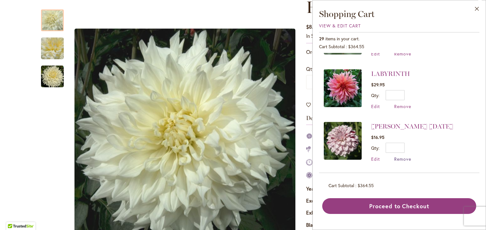
click at [404, 156] on span "Remove" at bounding box center [402, 159] width 17 height 6
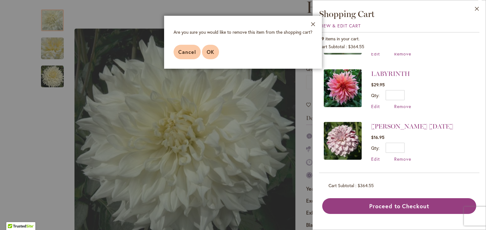
click at [211, 55] on span "OK" at bounding box center [211, 52] width 8 height 7
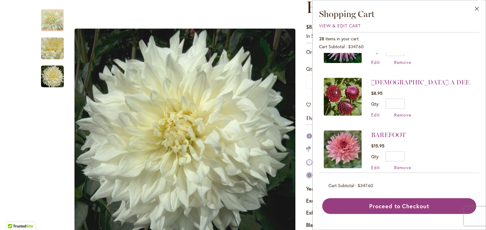
scroll to position [1287, 0]
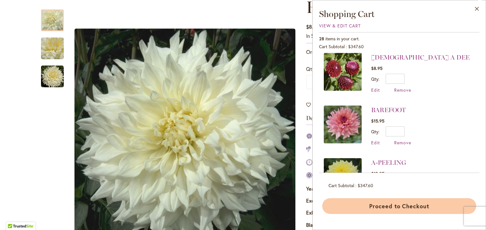
click at [395, 206] on button "Proceed to Checkout" at bounding box center [399, 206] width 154 height 16
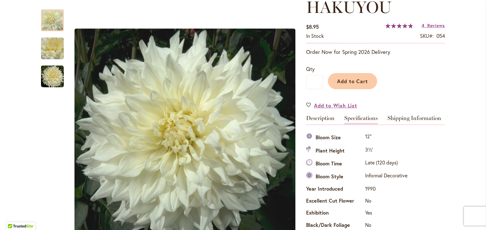
scroll to position [0, 0]
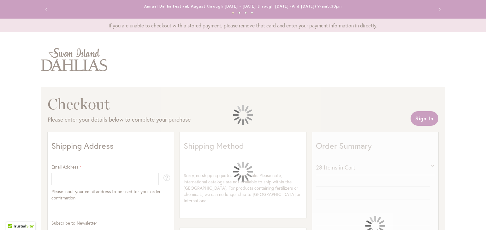
select select "**"
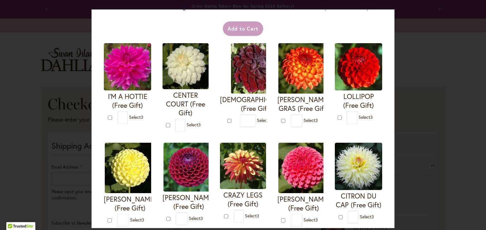
scroll to position [32, 0]
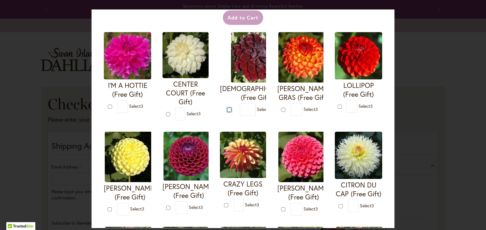
type input "*"
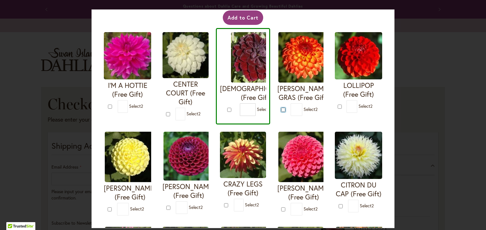
type input "*"
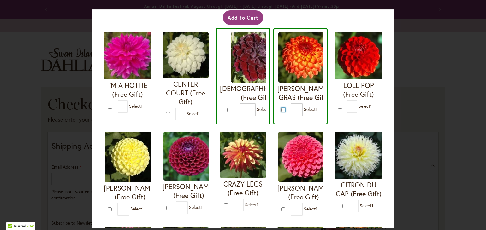
scroll to position [63, 0]
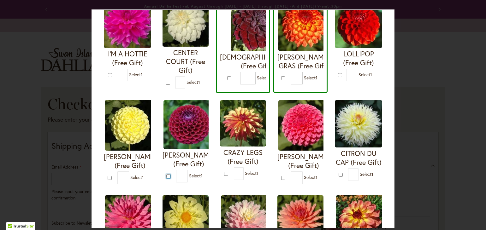
type input "*"
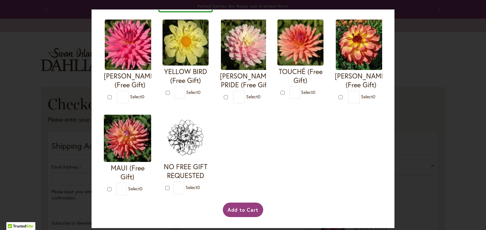
scroll to position [331, 0]
click at [252, 213] on button "Add to Cart" at bounding box center [243, 210] width 41 height 15
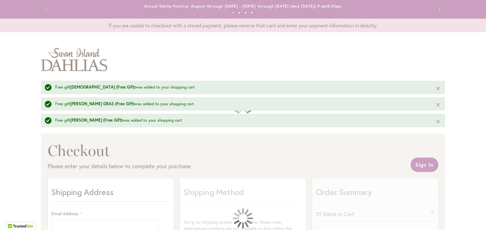
select select "**"
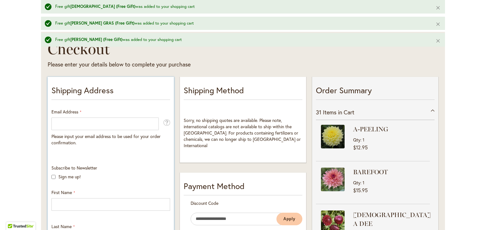
scroll to position [95, 0]
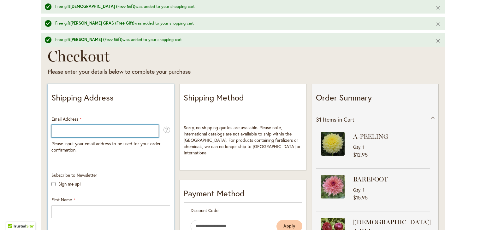
click at [110, 136] on input "Email Address" at bounding box center [104, 131] width 107 height 13
type input "**********"
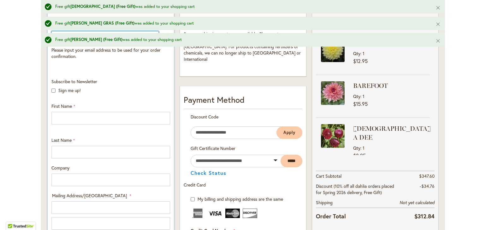
scroll to position [189, 0]
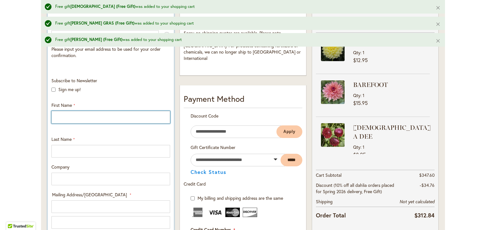
click at [109, 119] on input "First Name" at bounding box center [110, 117] width 119 height 13
type input "*********"
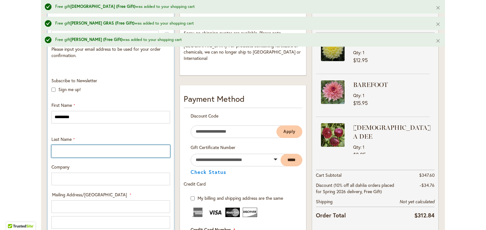
click at [92, 152] on input "Last Name" at bounding box center [110, 151] width 119 height 13
type input "****"
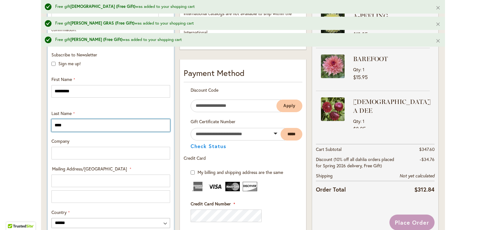
scroll to position [252, 0]
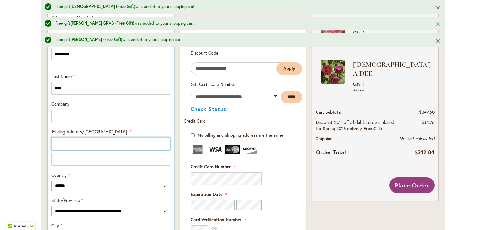
click at [121, 145] on input "Mailing Address/PO BOX: Line 1" at bounding box center [110, 144] width 119 height 13
type input "**********"
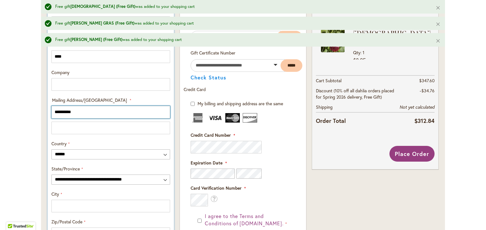
scroll to position [315, 0]
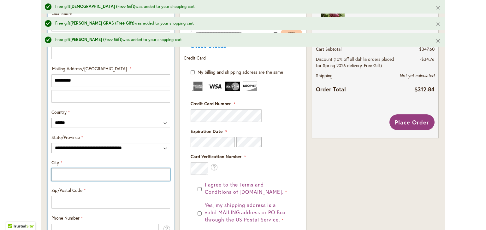
click at [69, 173] on input "City" at bounding box center [110, 174] width 119 height 13
type input "**********"
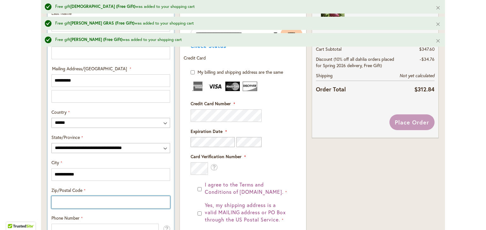
click at [95, 203] on input "Zip/Postal Code" at bounding box center [110, 202] width 119 height 13
type input "*****"
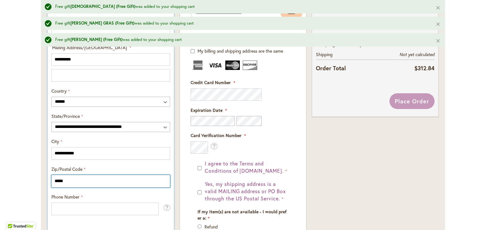
scroll to position [379, 0]
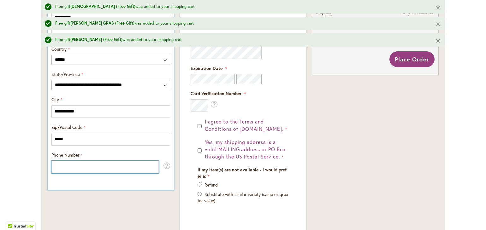
click at [101, 169] on input "Phone Number" at bounding box center [104, 167] width 107 height 13
type input "**********"
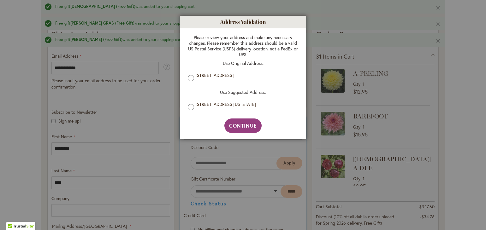
scroll to position [63, 0]
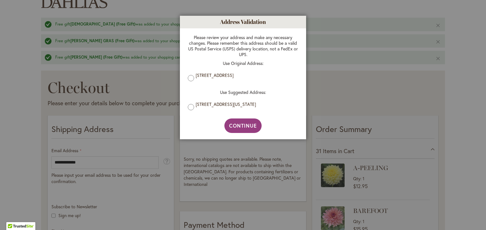
click at [195, 109] on li "4 GROVE ST, MOUNTAIN TOP, Pennsylvania, 18707-2011, United States" at bounding box center [243, 107] width 110 height 11
drag, startPoint x: 237, startPoint y: 121, endPoint x: 237, endPoint y: 126, distance: 5.4
click at [237, 123] on button "Continue" at bounding box center [243, 126] width 38 height 15
type input "**********"
select select "**"
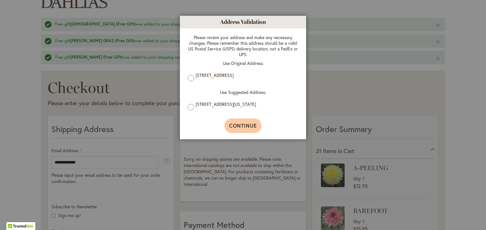
type input "**********"
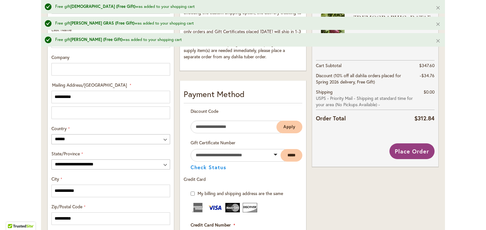
scroll to position [302, 0]
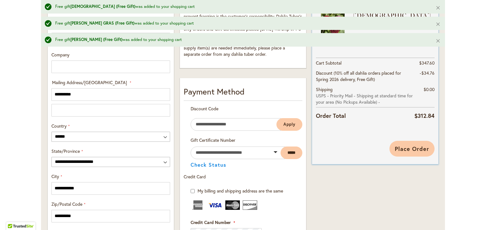
click at [396, 148] on span "Place Order" at bounding box center [412, 149] width 34 height 8
